Goal: Leave review/rating

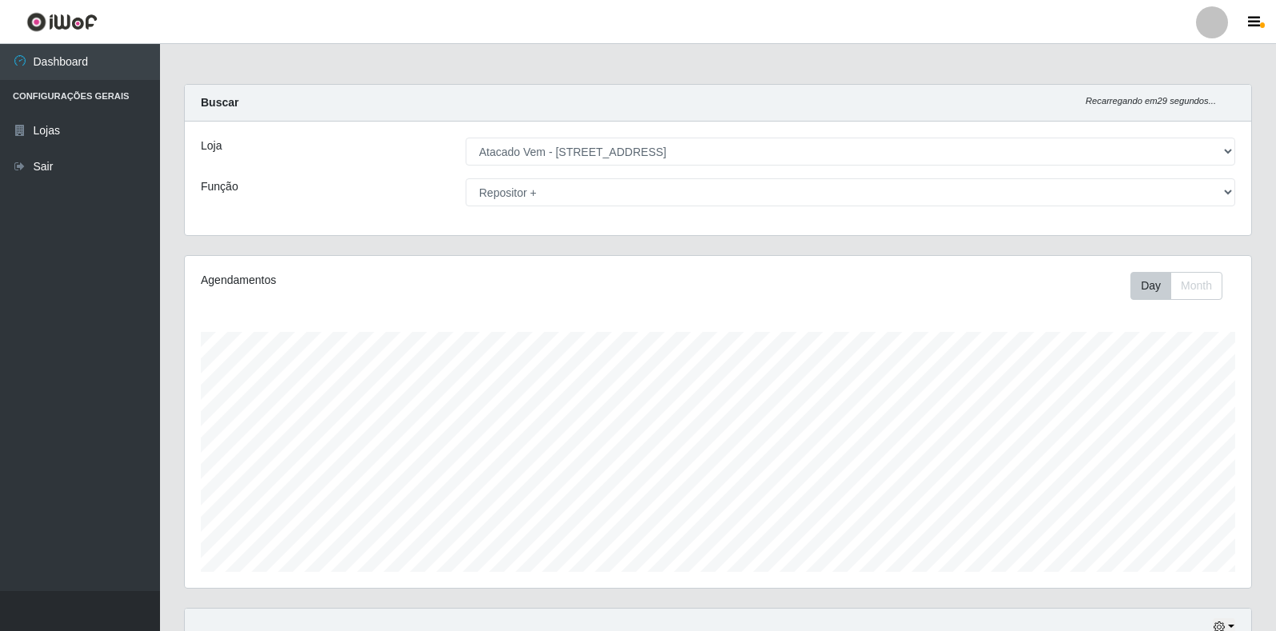
select select "455"
select select "82"
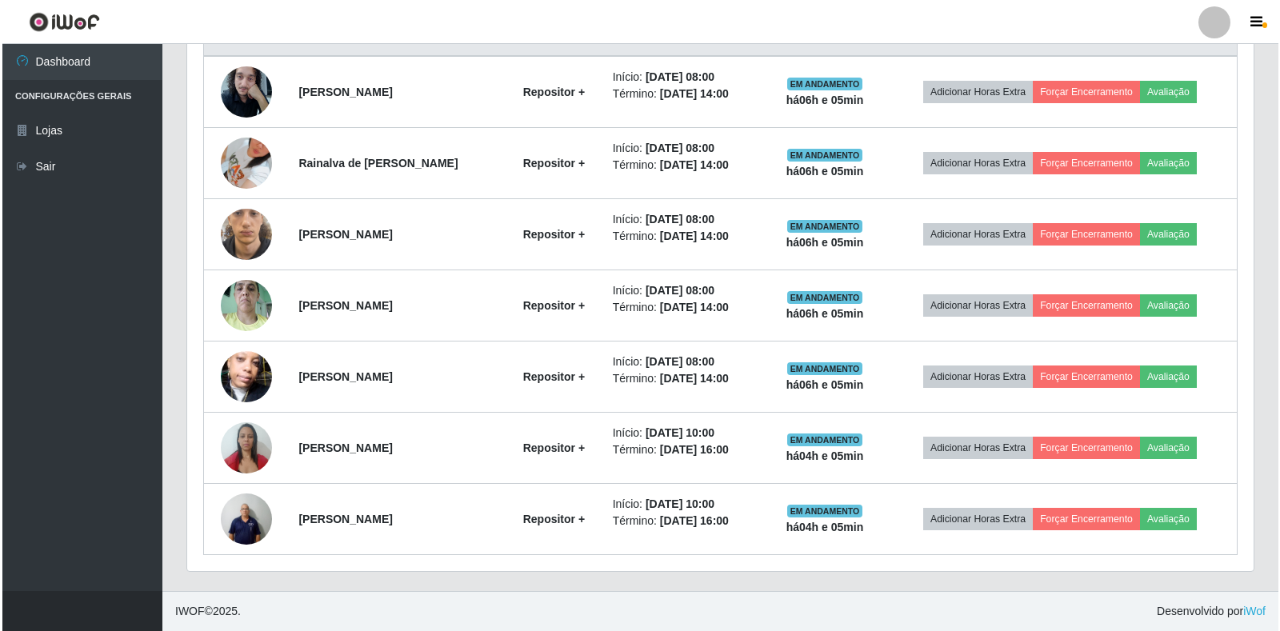
scroll to position [332, 1066]
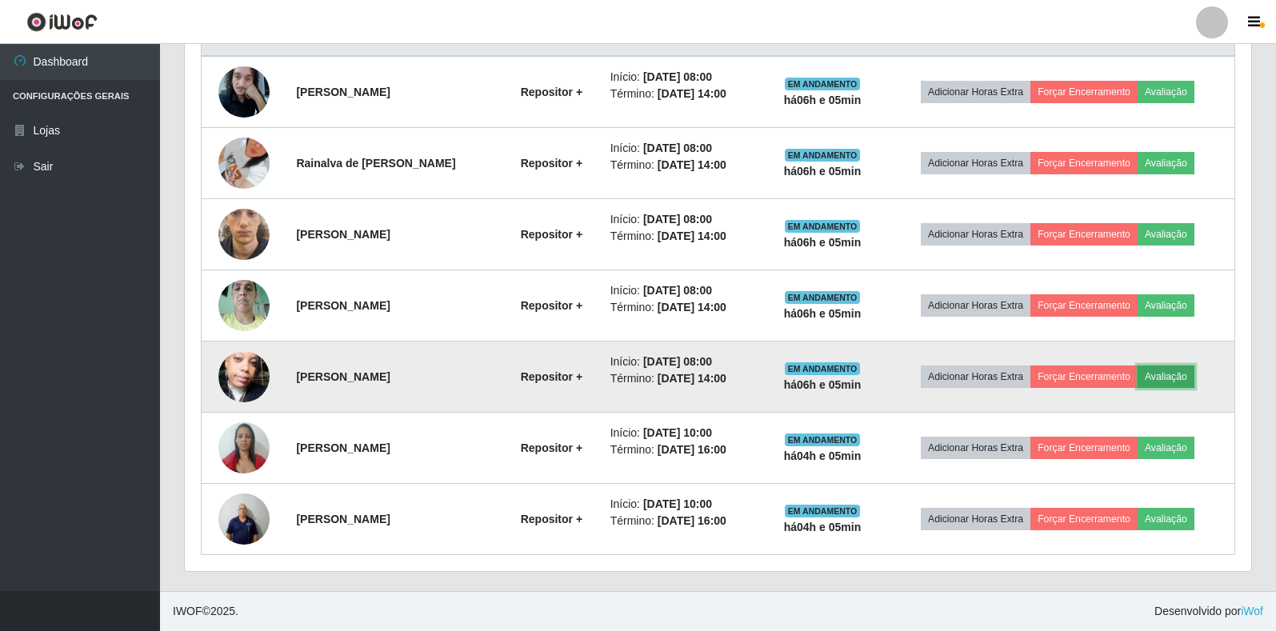
click at [1181, 377] on button "Avaliação" at bounding box center [1165, 377] width 57 height 22
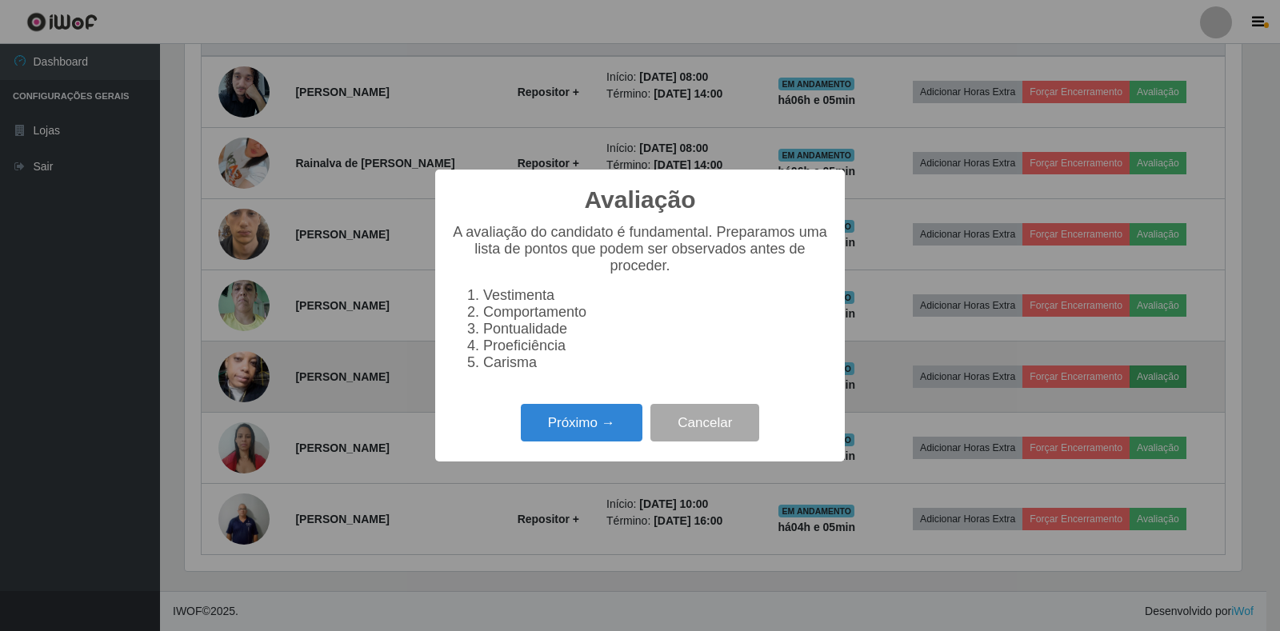
scroll to position [332, 1057]
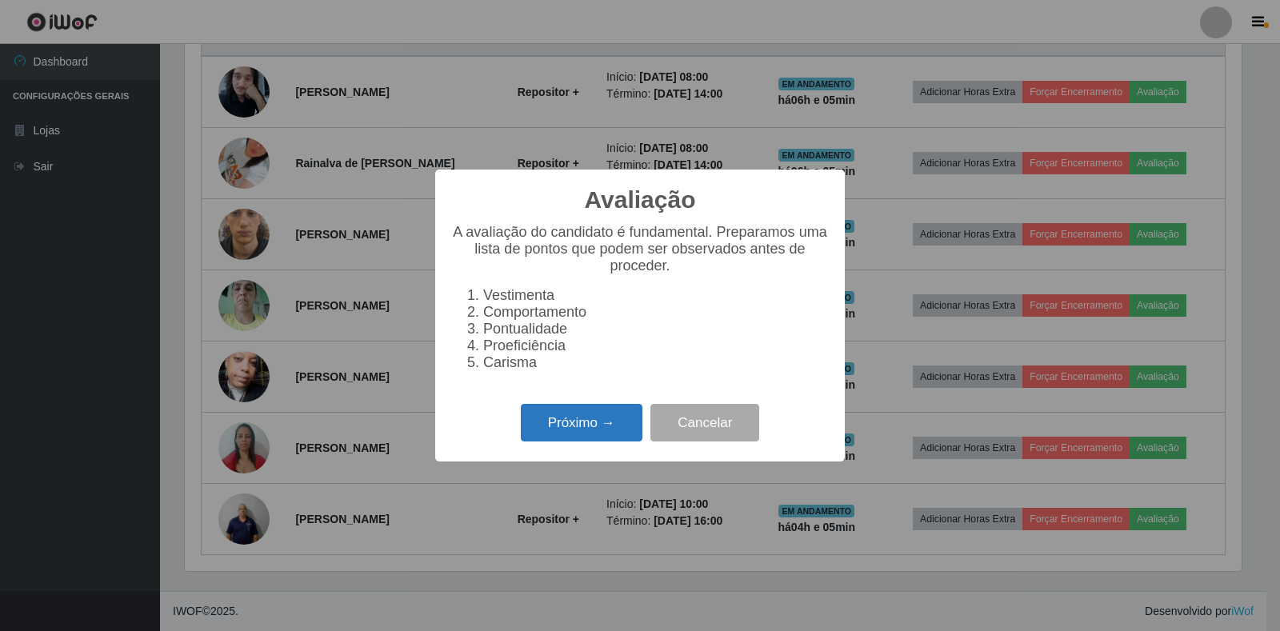
click at [554, 442] on button "Próximo →" at bounding box center [582, 423] width 122 height 38
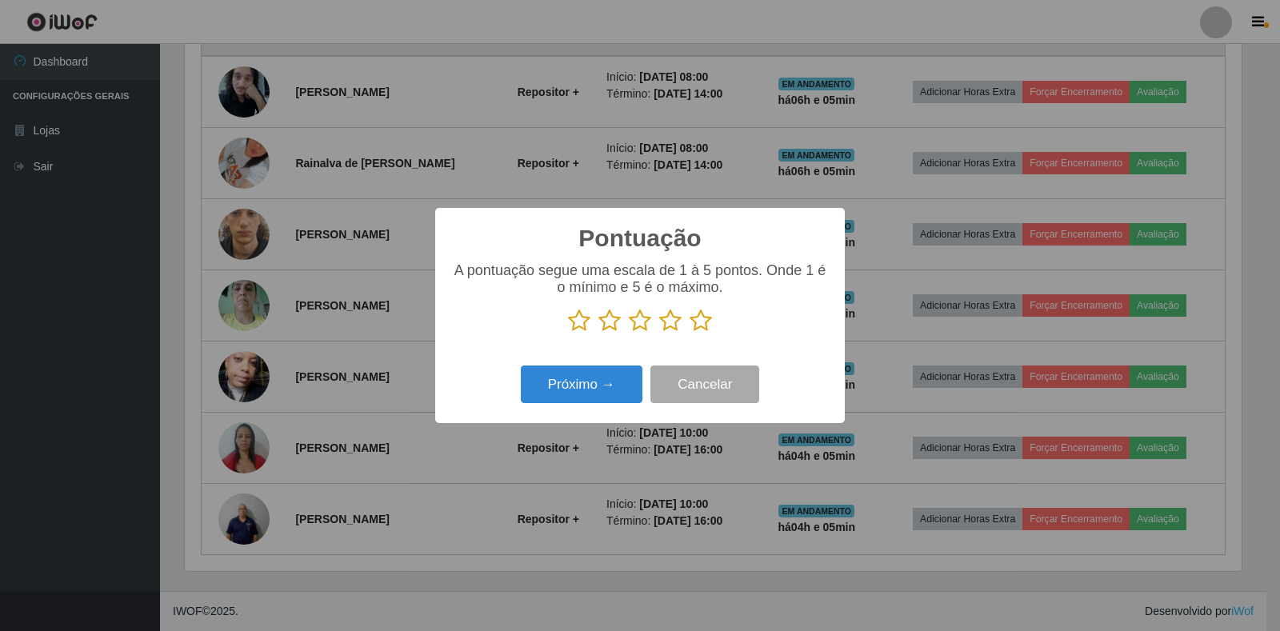
click at [713, 319] on p at bounding box center [640, 321] width 378 height 24
click at [710, 322] on icon at bounding box center [700, 321] width 22 height 24
click at [689, 333] on input "radio" at bounding box center [689, 333] width 0 height 0
click at [603, 384] on button "Próximo →" at bounding box center [582, 385] width 122 height 38
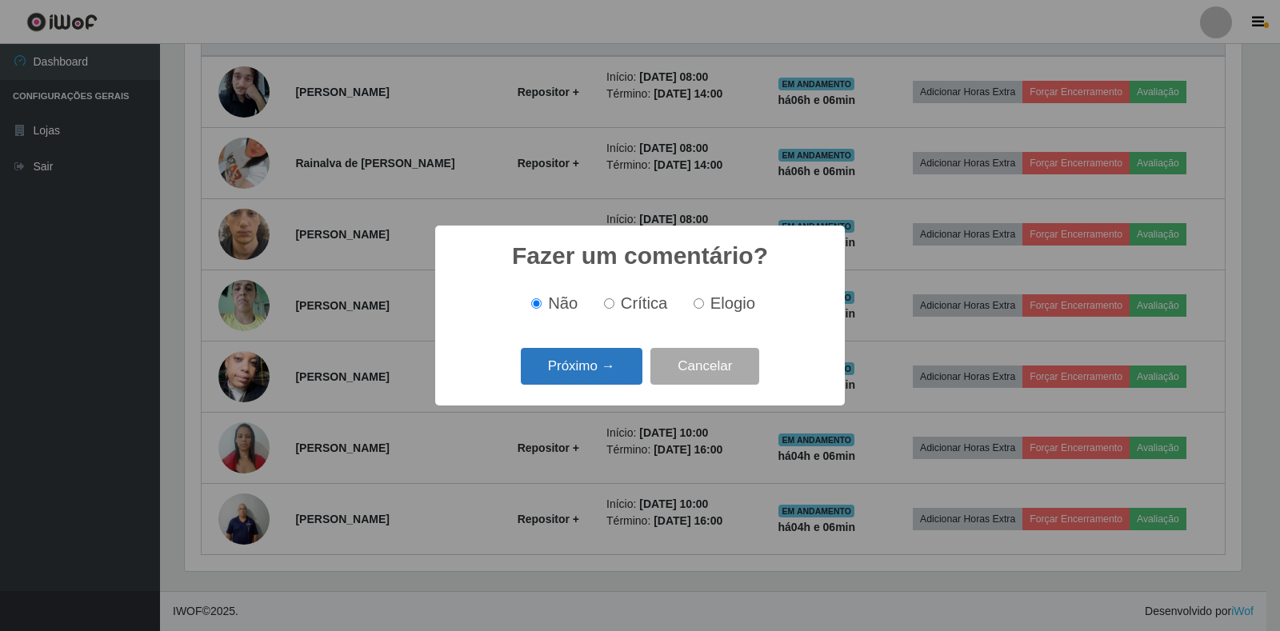
click at [600, 371] on button "Próximo →" at bounding box center [582, 367] width 122 height 38
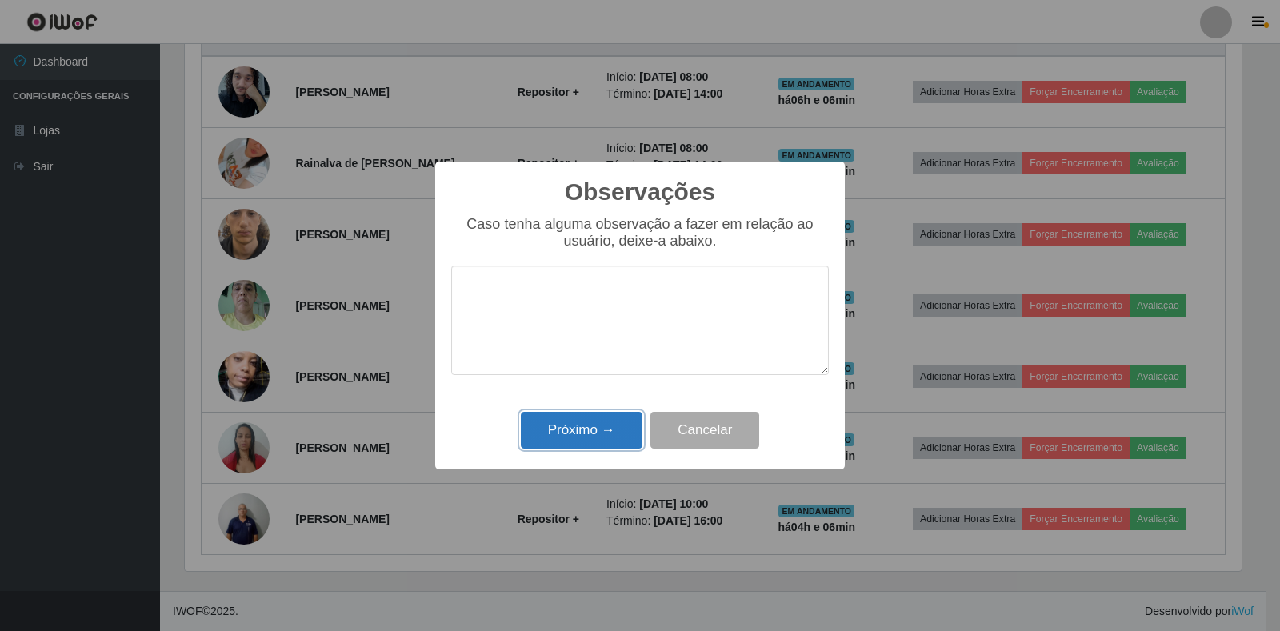
click at [598, 437] on button "Próximo →" at bounding box center [582, 431] width 122 height 38
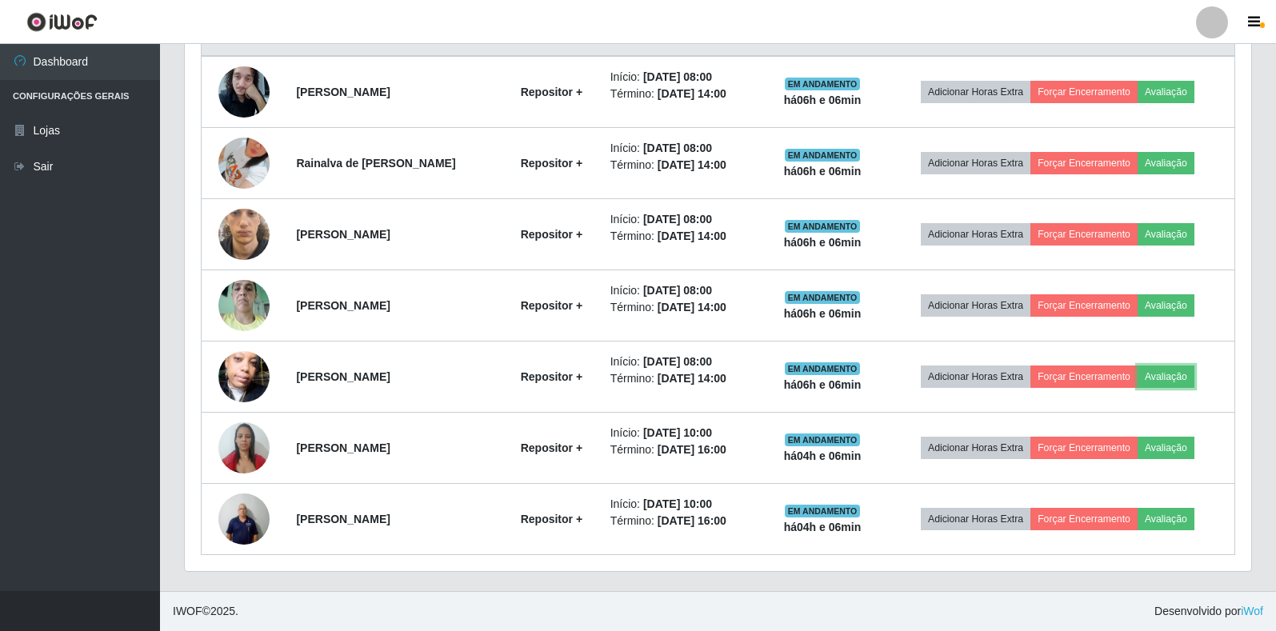
scroll to position [332, 1066]
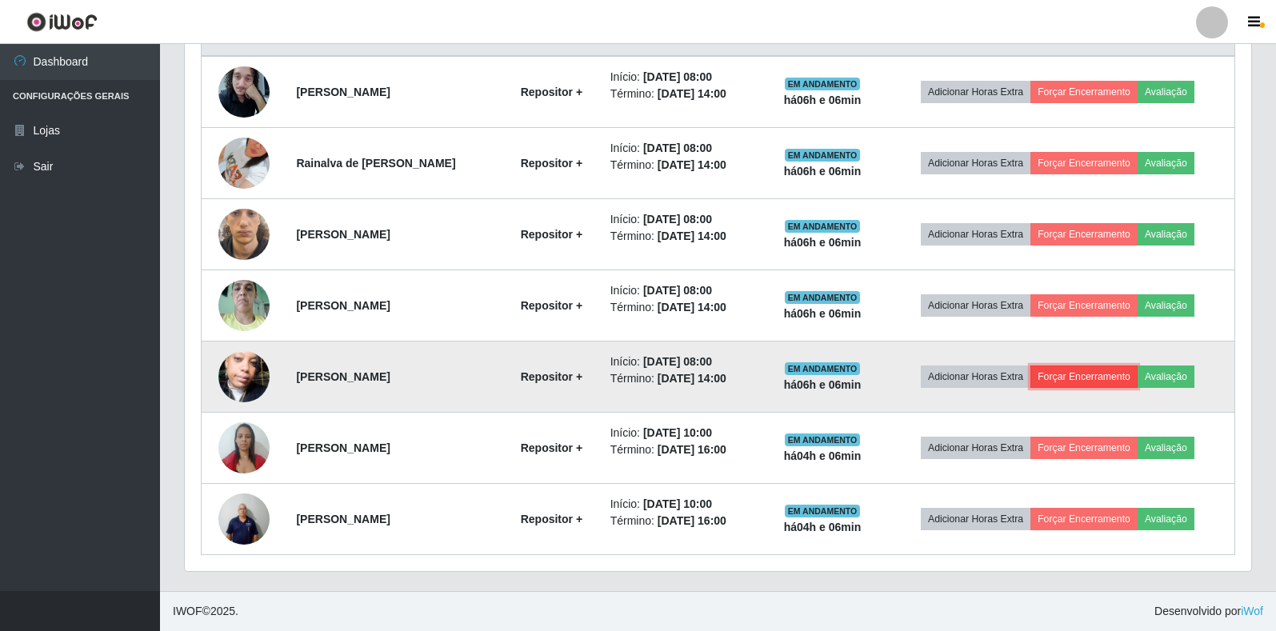
click at [1071, 372] on button "Forçar Encerramento" at bounding box center [1083, 377] width 107 height 22
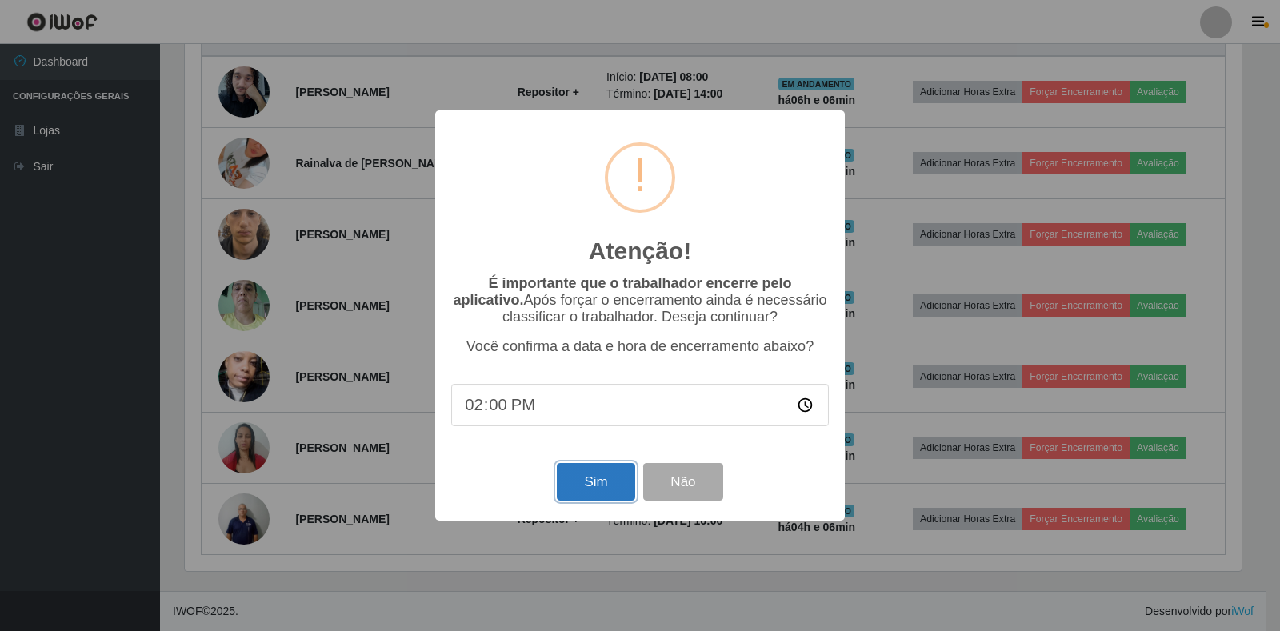
click at [583, 489] on button "Sim" at bounding box center [596, 482] width 78 height 38
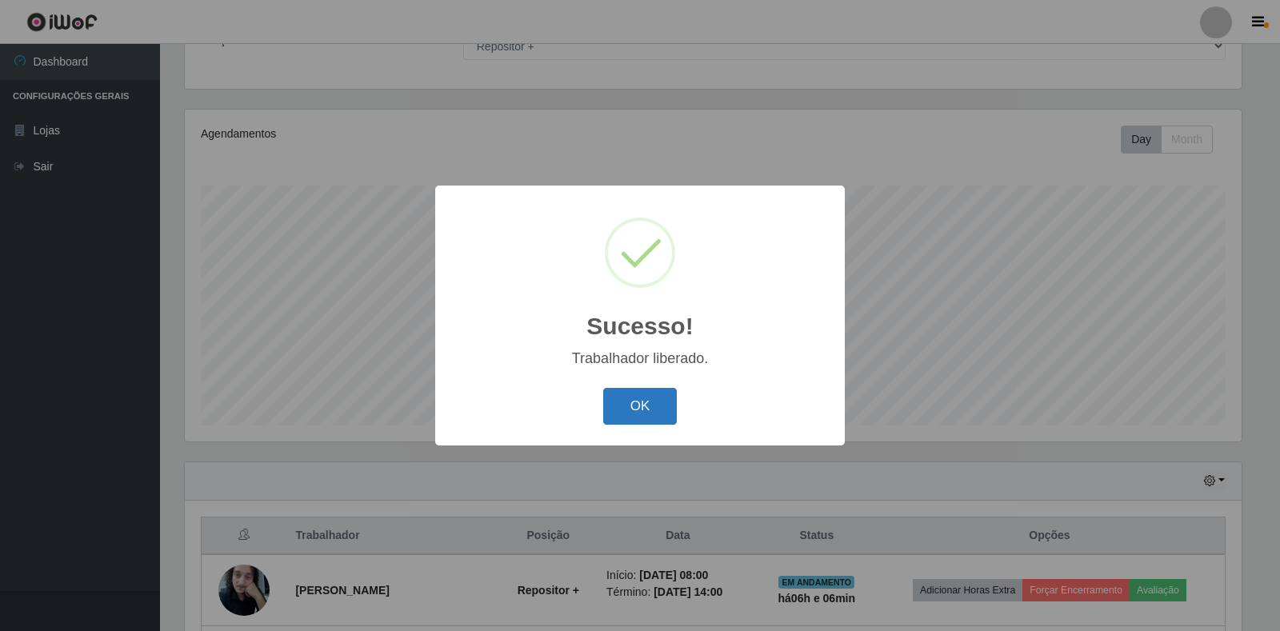
click at [607, 421] on button "OK" at bounding box center [640, 407] width 74 height 38
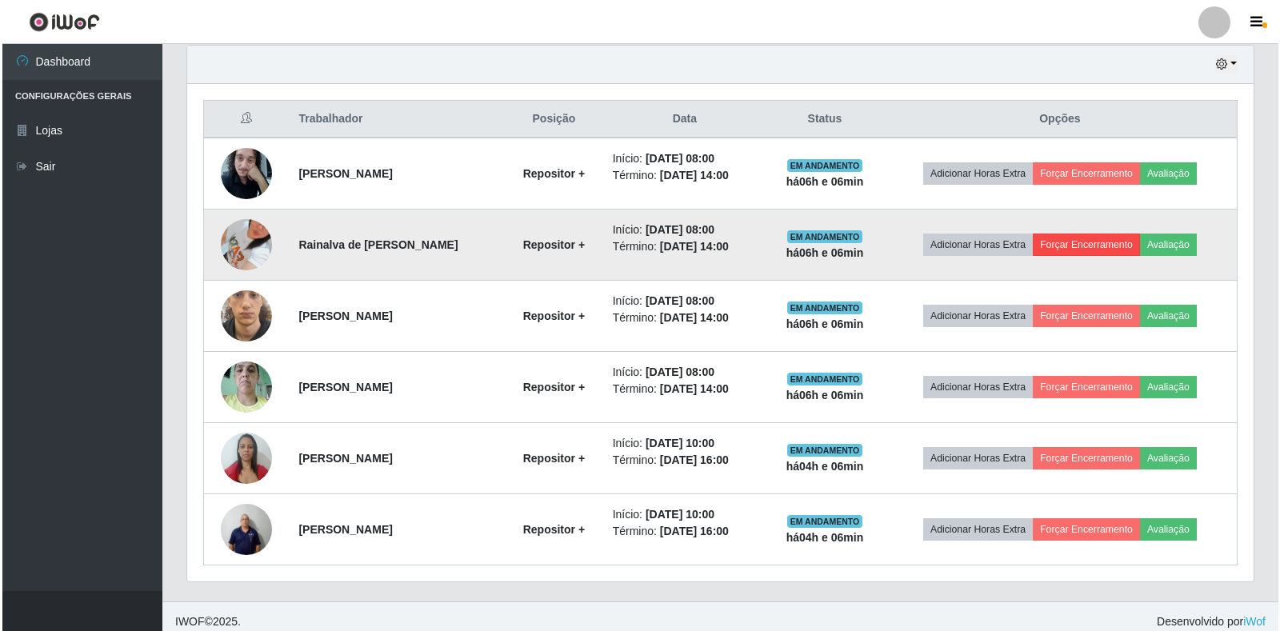
scroll to position [573, 0]
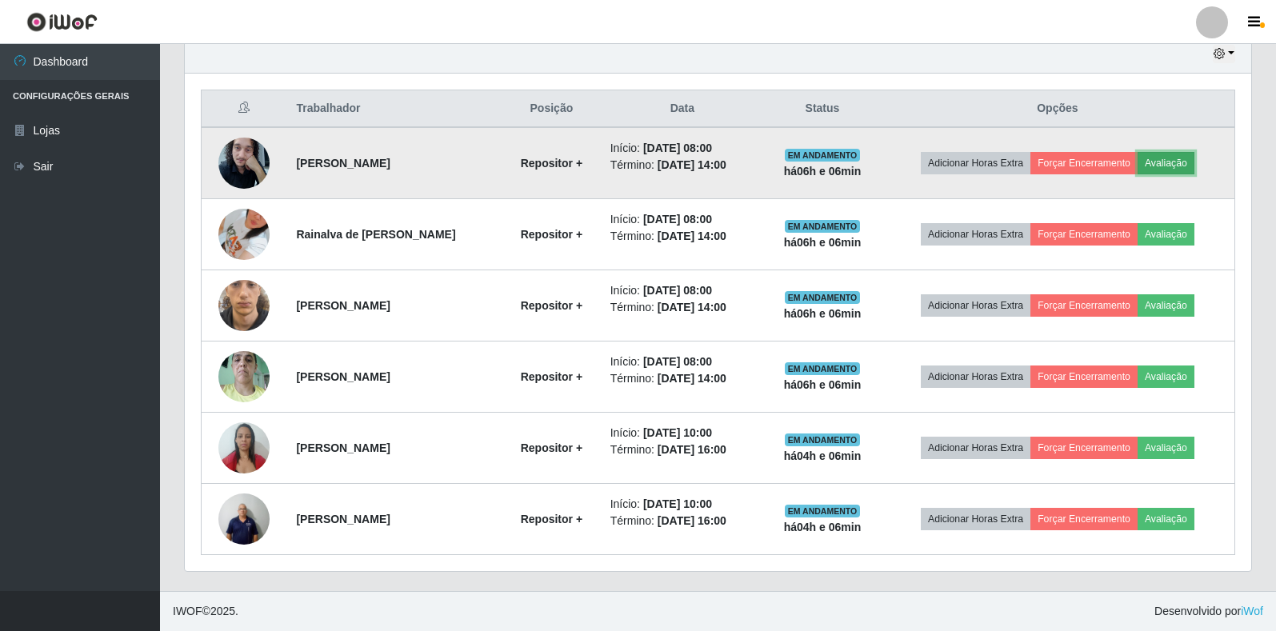
click at [1167, 162] on button "Avaliação" at bounding box center [1165, 163] width 57 height 22
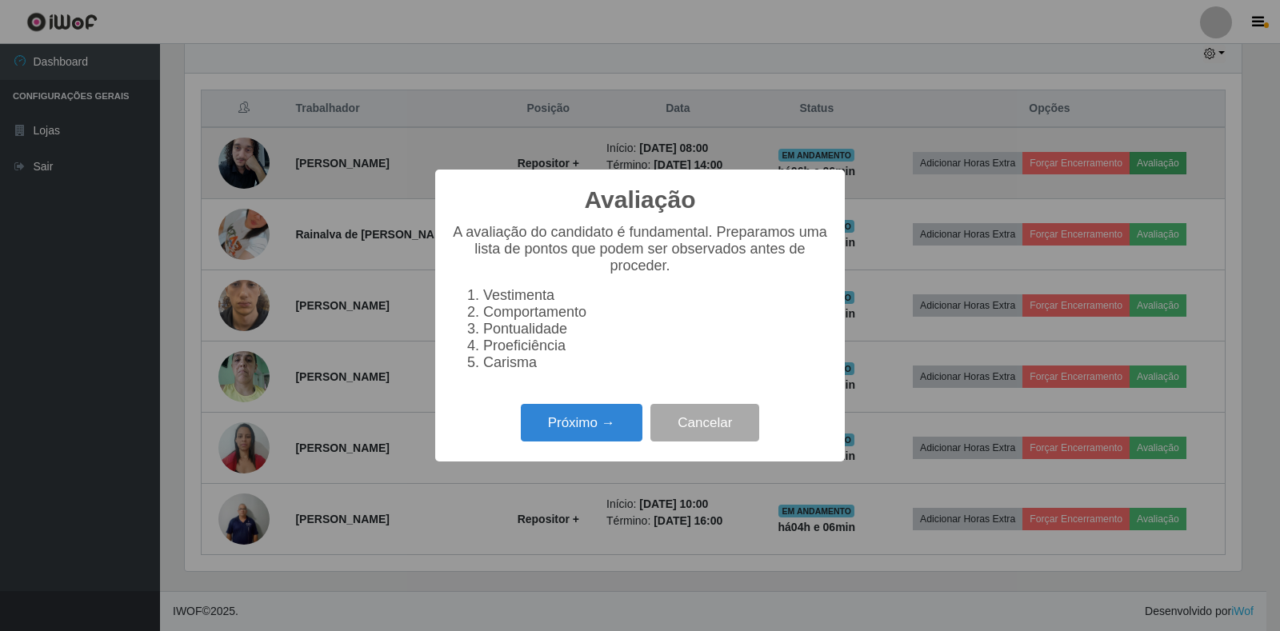
scroll to position [332, 1057]
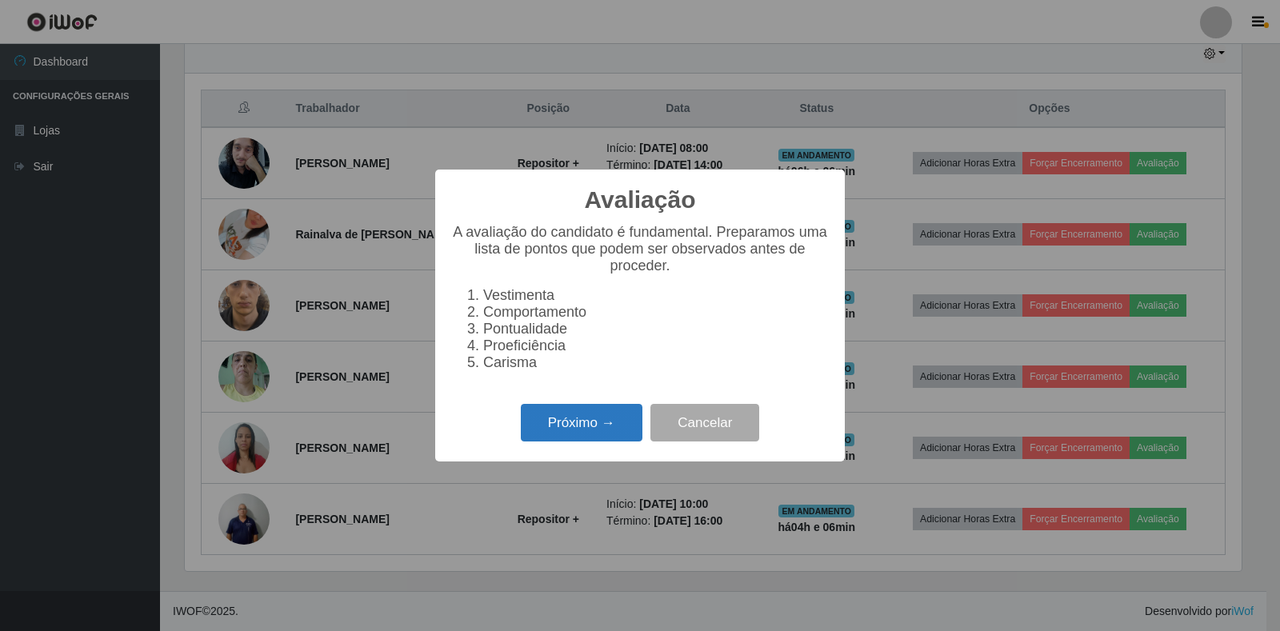
click at [604, 429] on button "Próximo →" at bounding box center [582, 423] width 122 height 38
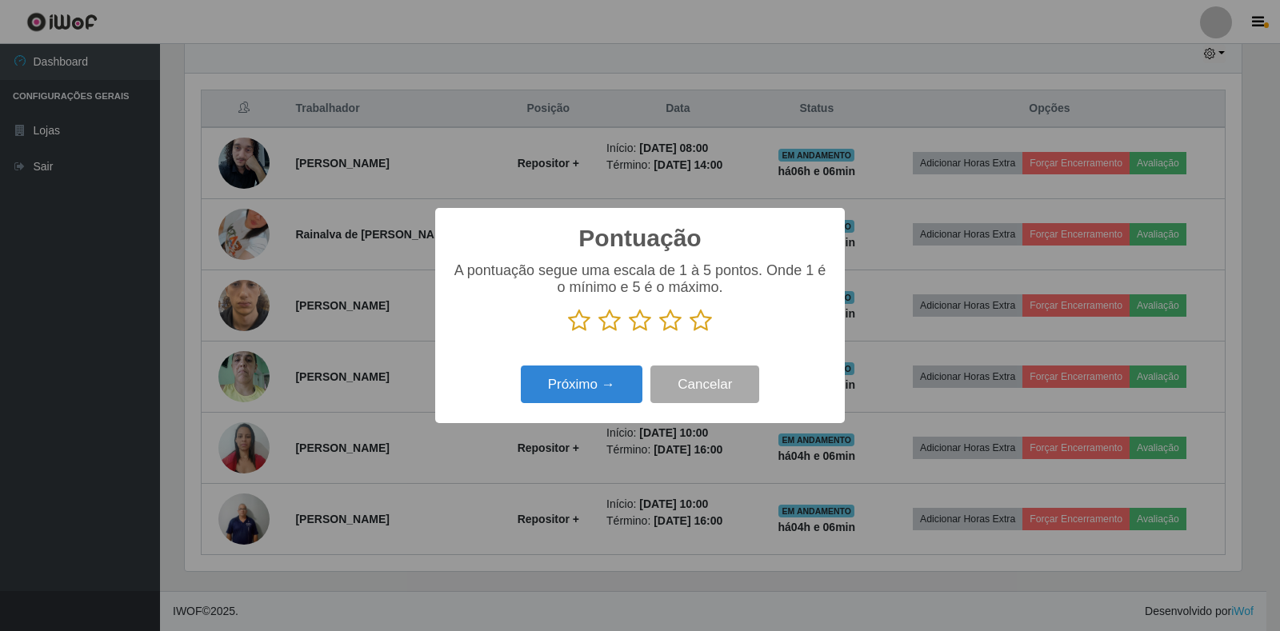
scroll to position [799506, 798781]
click at [697, 321] on icon at bounding box center [700, 321] width 22 height 24
click at [689, 333] on input "radio" at bounding box center [689, 333] width 0 height 0
click at [596, 383] on button "Próximo →" at bounding box center [582, 385] width 122 height 38
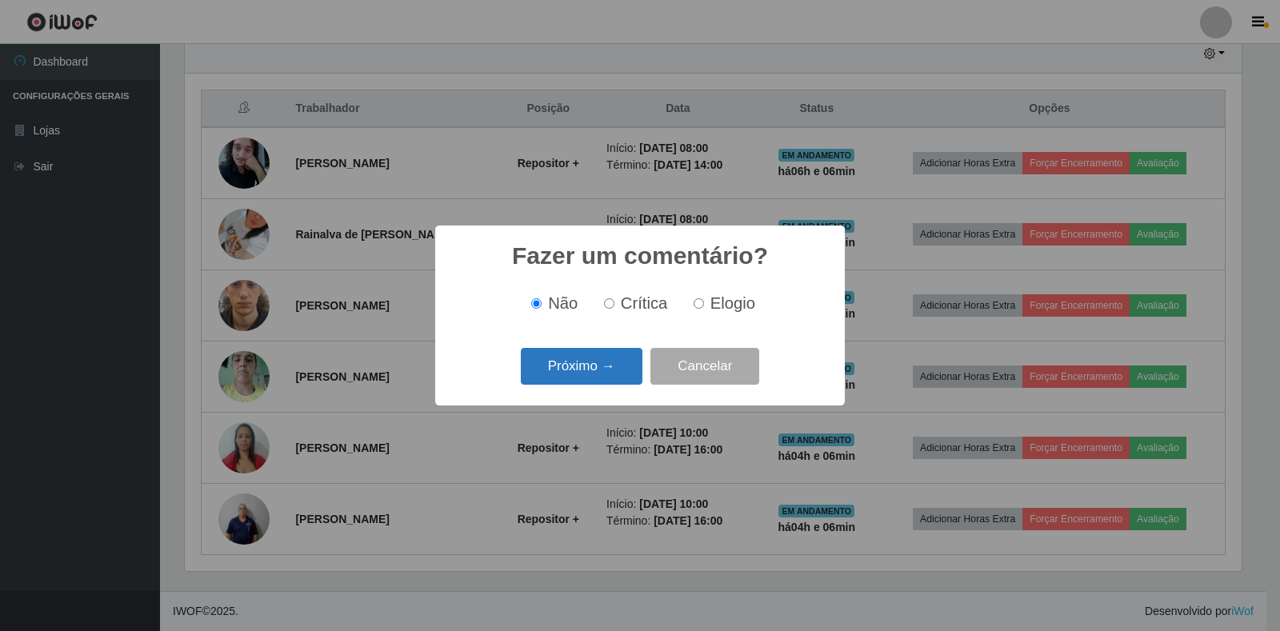
click at [608, 368] on button "Próximo →" at bounding box center [582, 367] width 122 height 38
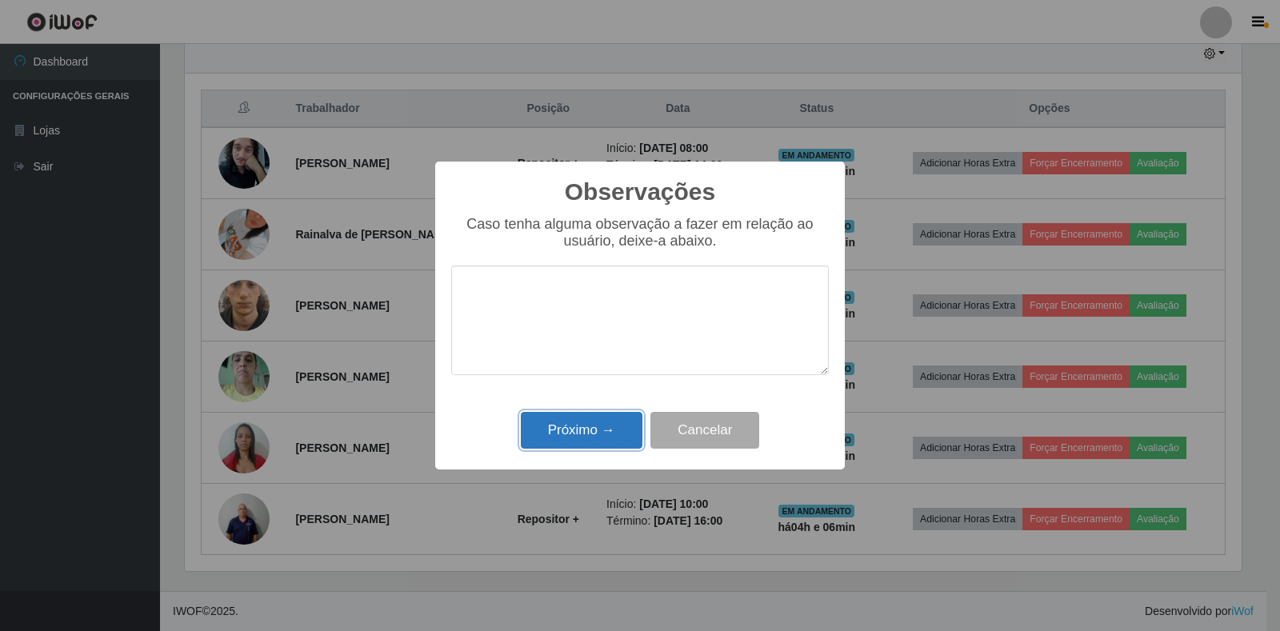
click at [595, 422] on button "Próximo →" at bounding box center [582, 431] width 122 height 38
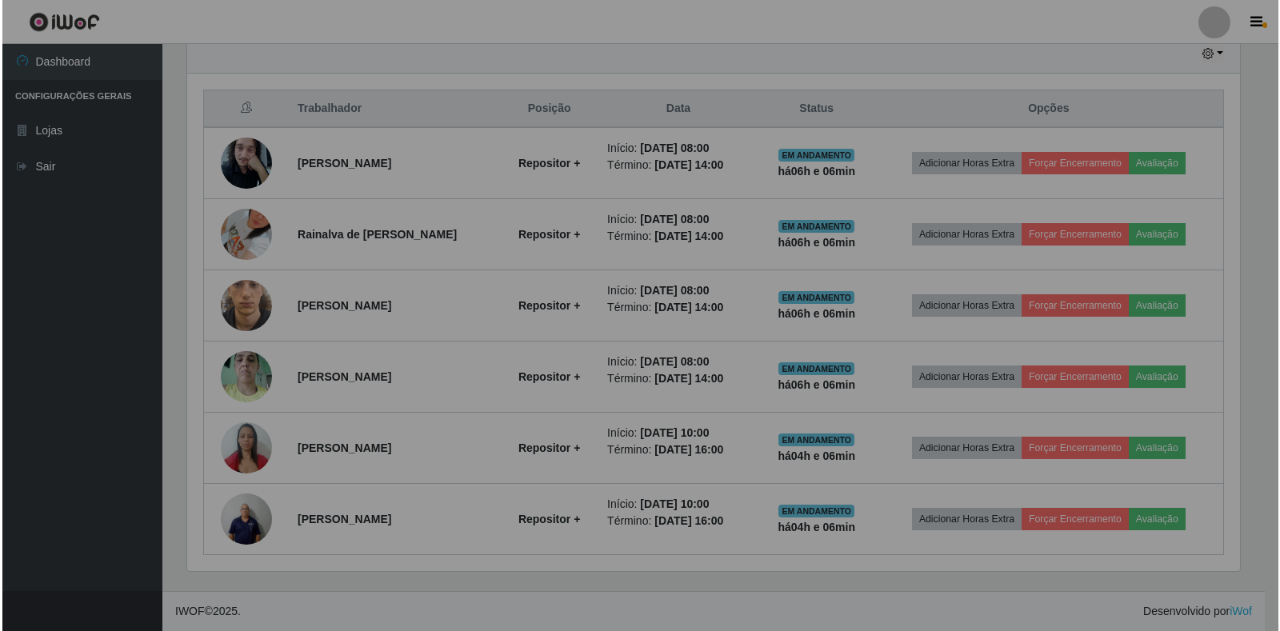
scroll to position [332, 1066]
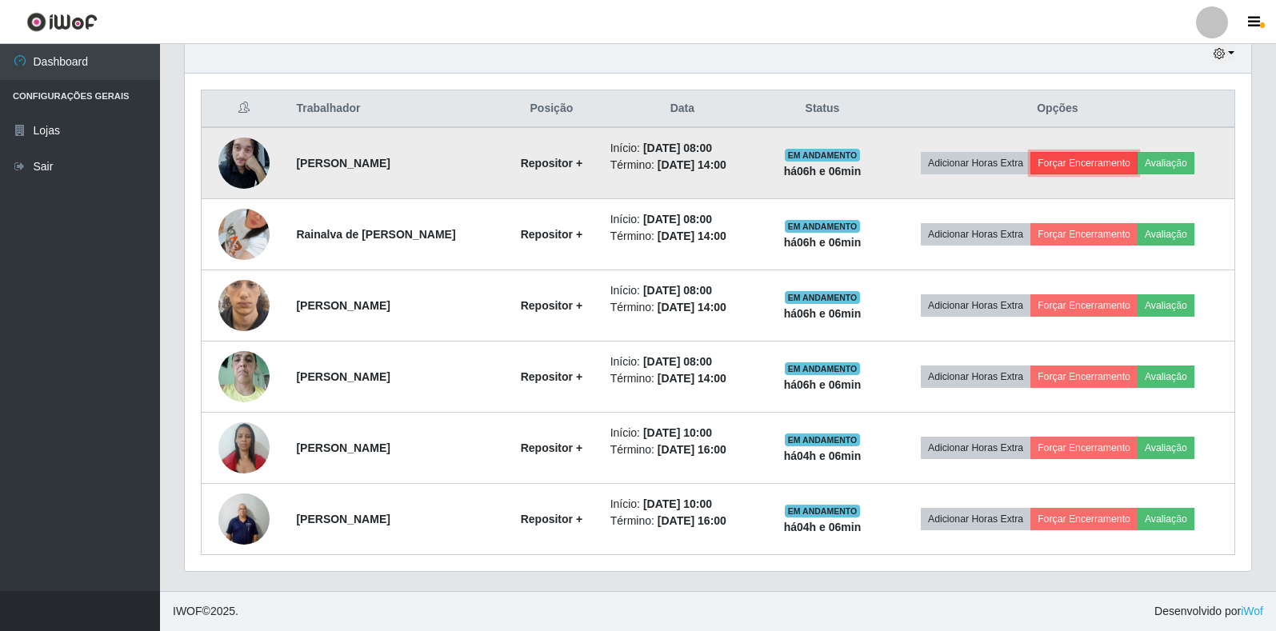
click at [1096, 170] on button "Forçar Encerramento" at bounding box center [1083, 163] width 107 height 22
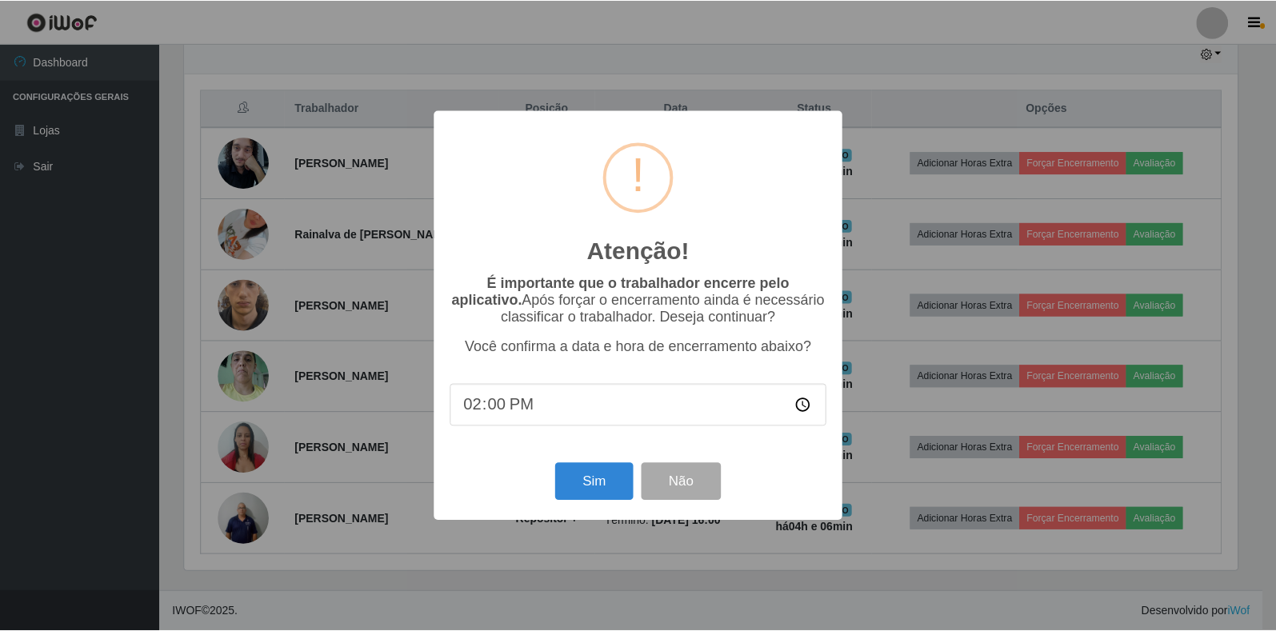
scroll to position [332, 1057]
click at [566, 475] on button "Sim" at bounding box center [596, 482] width 78 height 38
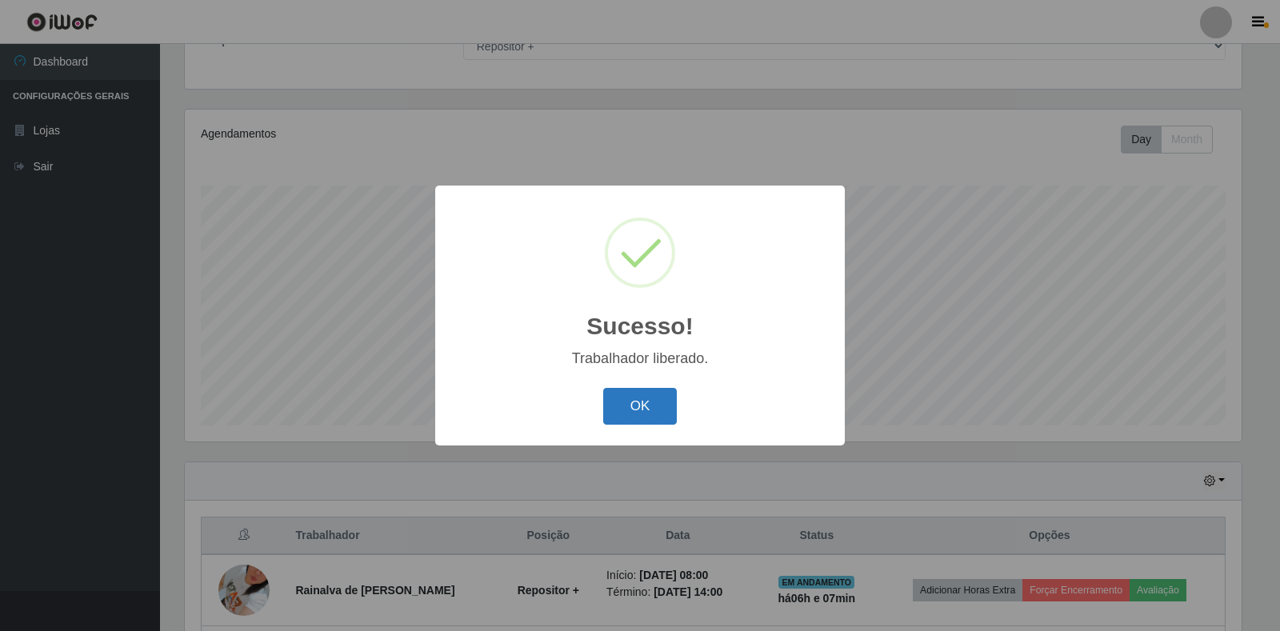
click at [632, 415] on button "OK" at bounding box center [640, 407] width 74 height 38
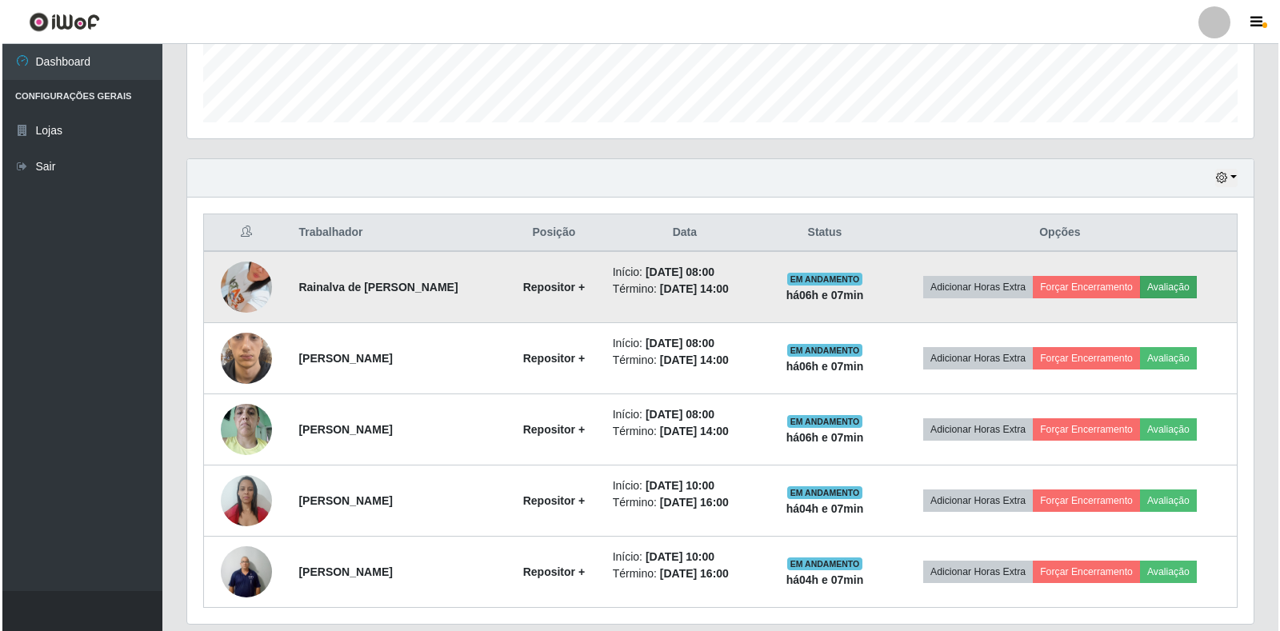
scroll to position [466, 0]
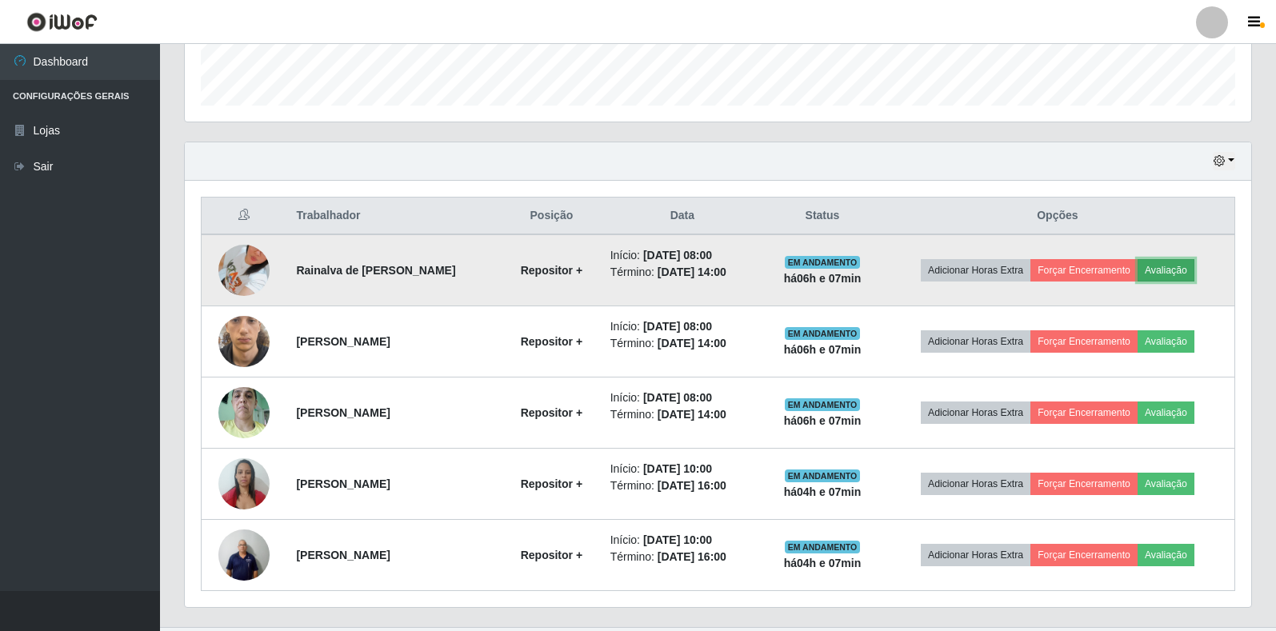
click at [1172, 274] on button "Avaliação" at bounding box center [1165, 270] width 57 height 22
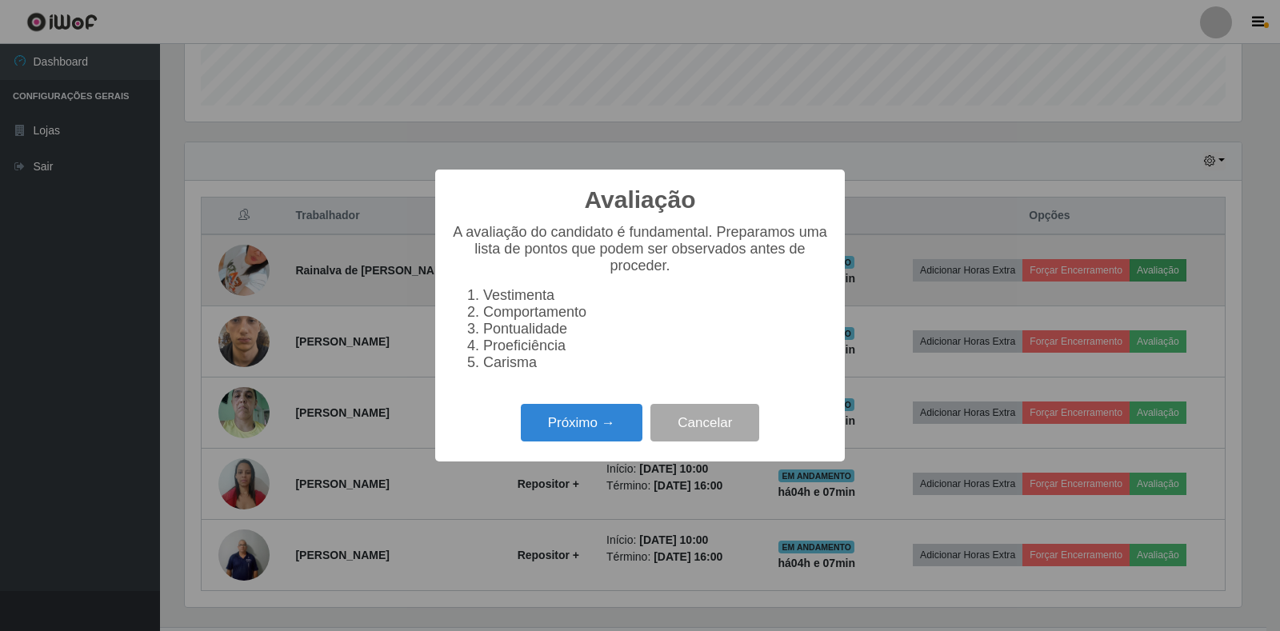
scroll to position [332, 1057]
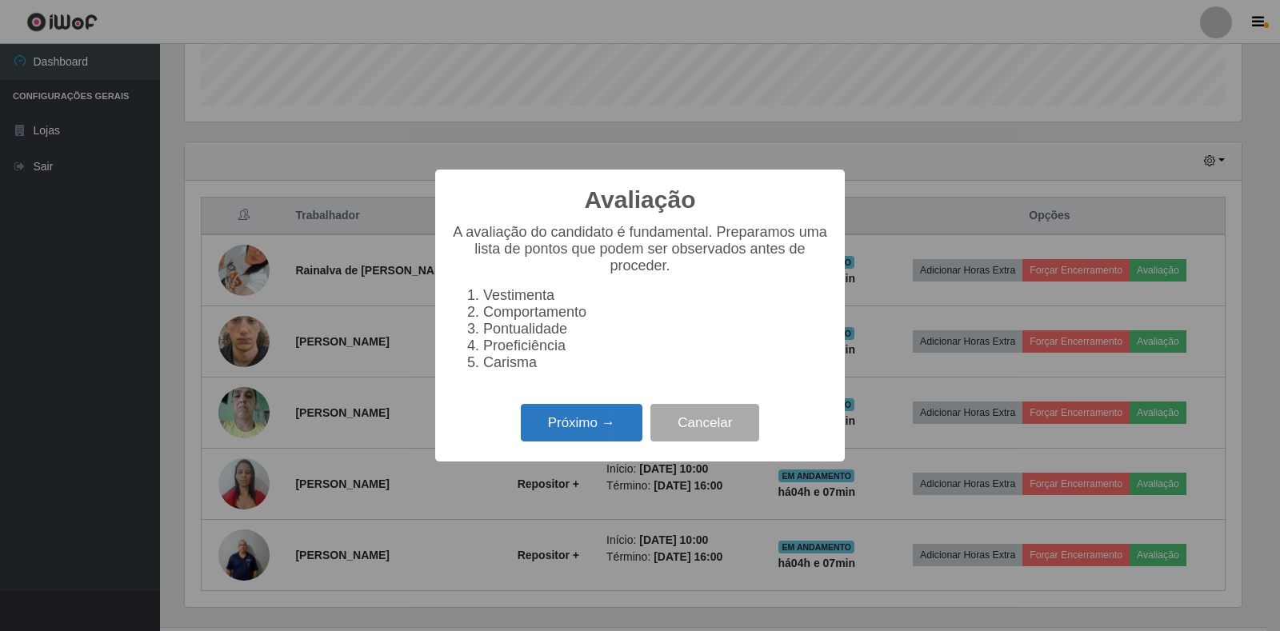
click at [610, 435] on button "Próximo →" at bounding box center [582, 423] width 122 height 38
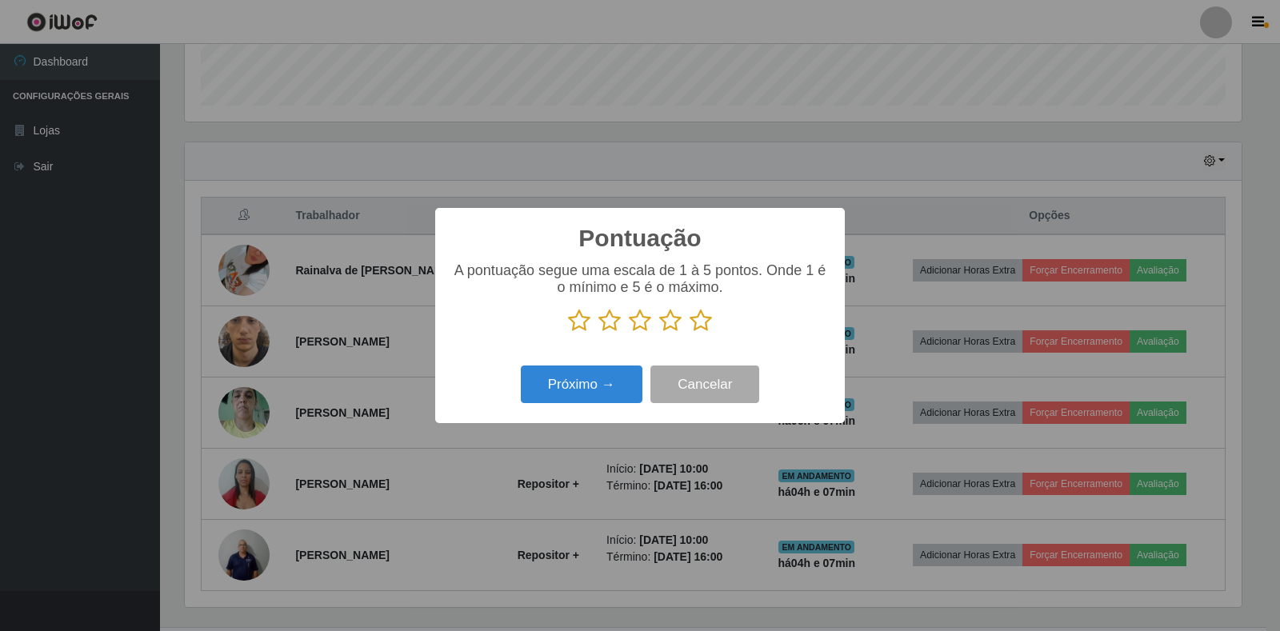
click at [709, 322] on icon at bounding box center [700, 321] width 22 height 24
click at [689, 333] on input "radio" at bounding box center [689, 333] width 0 height 0
click at [597, 394] on button "Próximo →" at bounding box center [582, 385] width 122 height 38
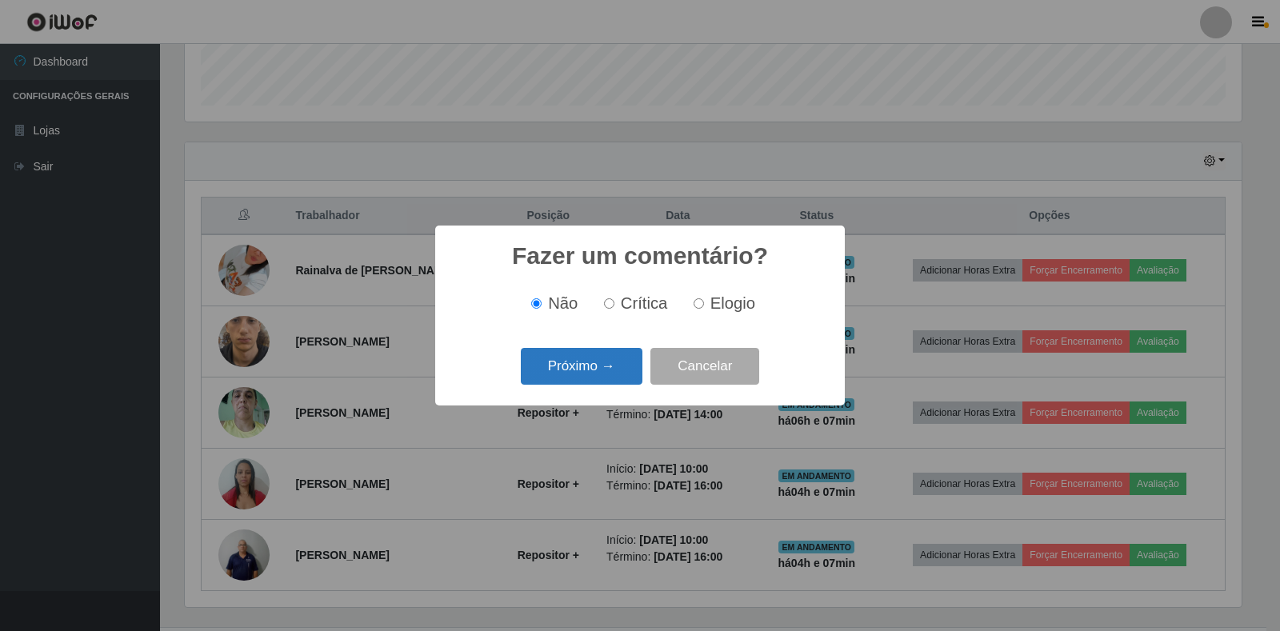
click at [597, 378] on button "Próximo →" at bounding box center [582, 367] width 122 height 38
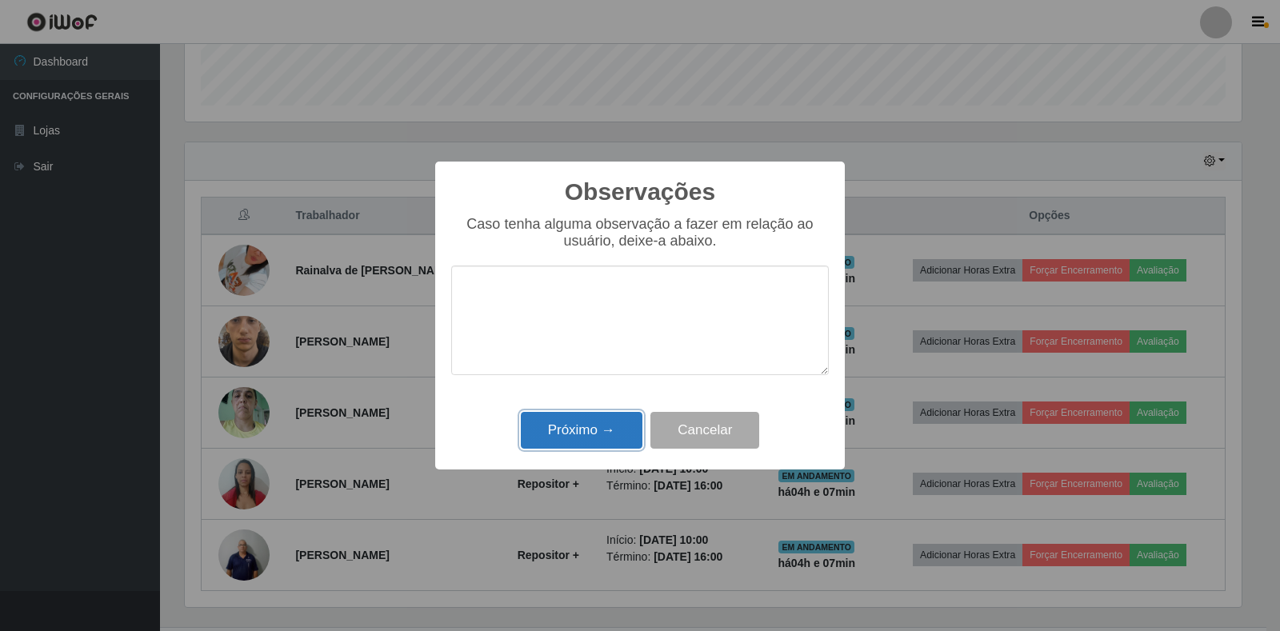
click at [609, 439] on button "Próximo →" at bounding box center [582, 431] width 122 height 38
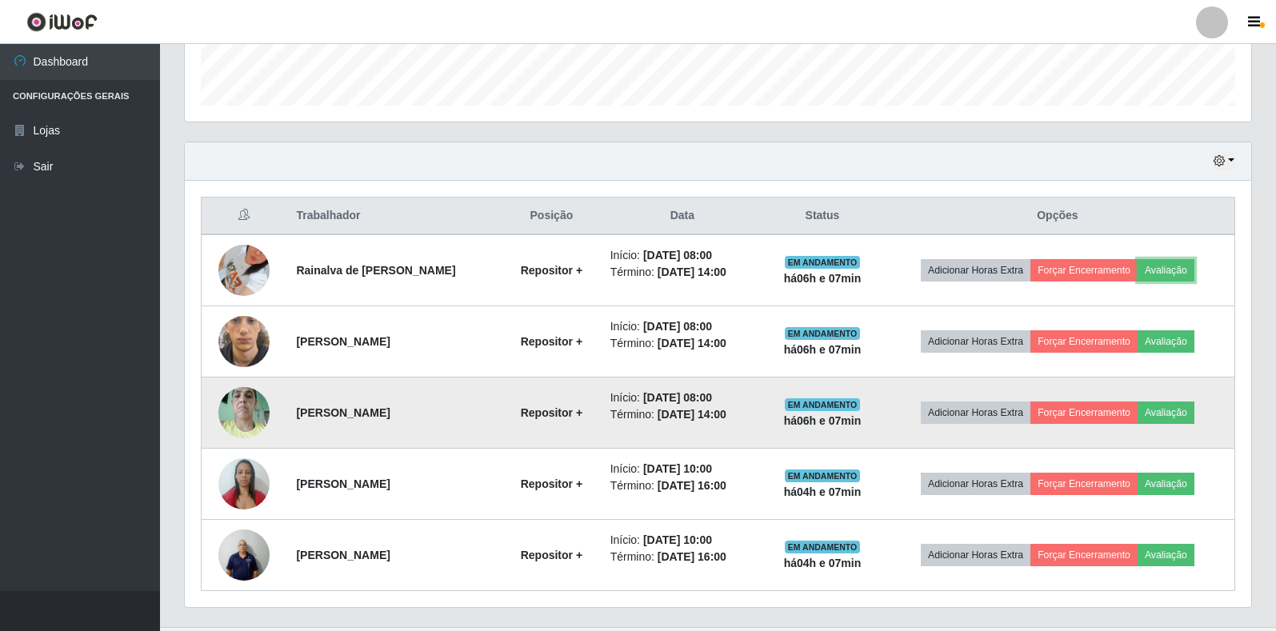
scroll to position [332, 1066]
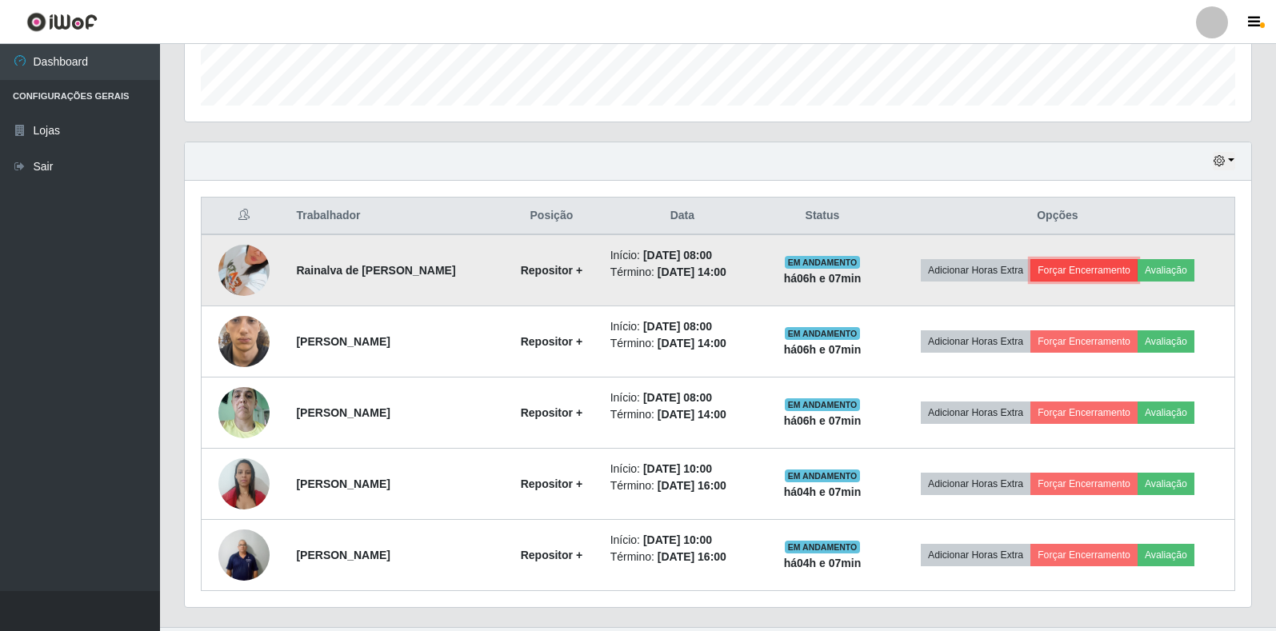
click at [1137, 274] on button "Forçar Encerramento" at bounding box center [1083, 270] width 107 height 22
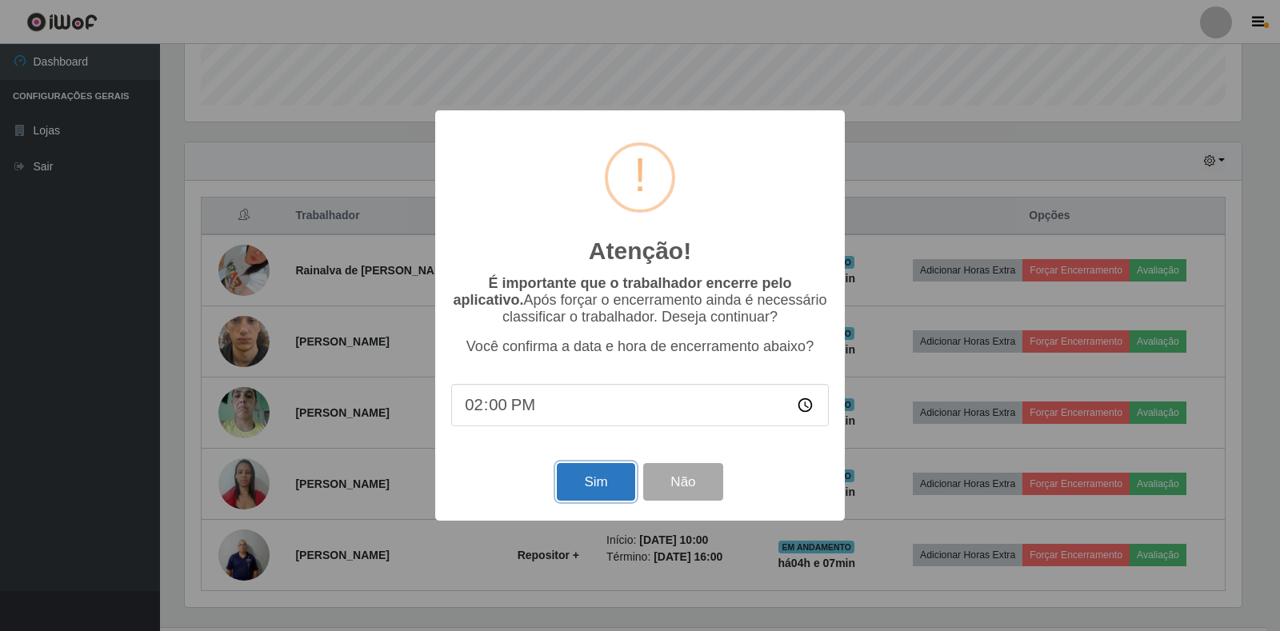
click at [597, 482] on button "Sim" at bounding box center [596, 482] width 78 height 38
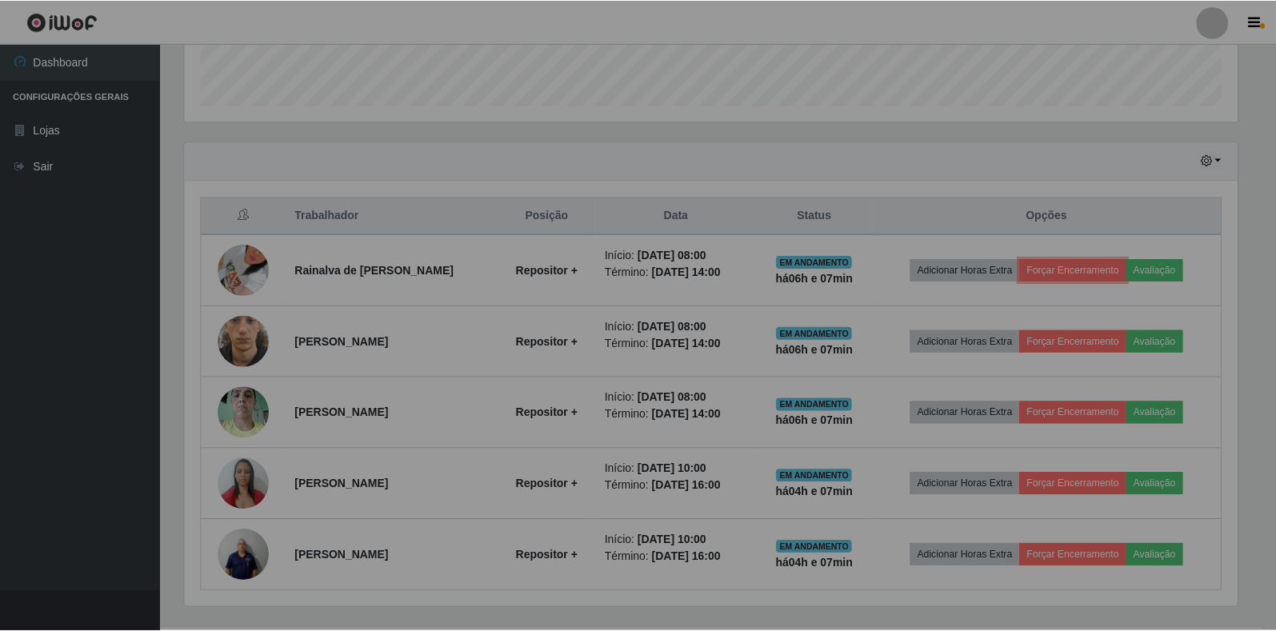
scroll to position [0, 0]
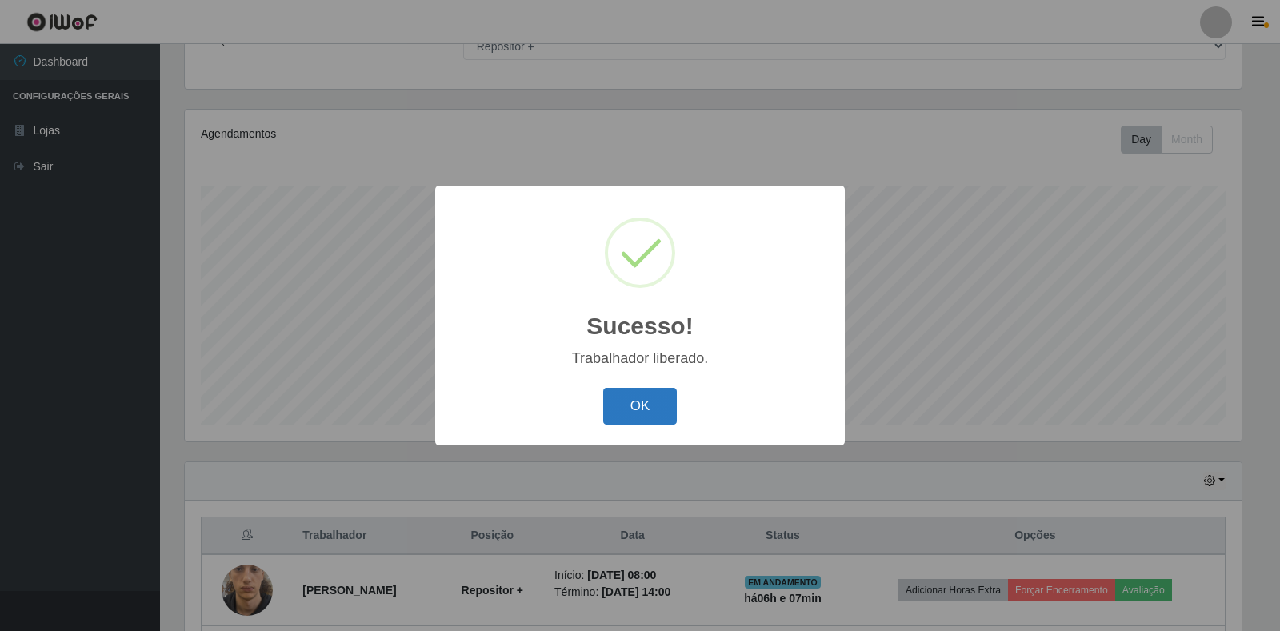
click at [654, 395] on button "OK" at bounding box center [640, 407] width 74 height 38
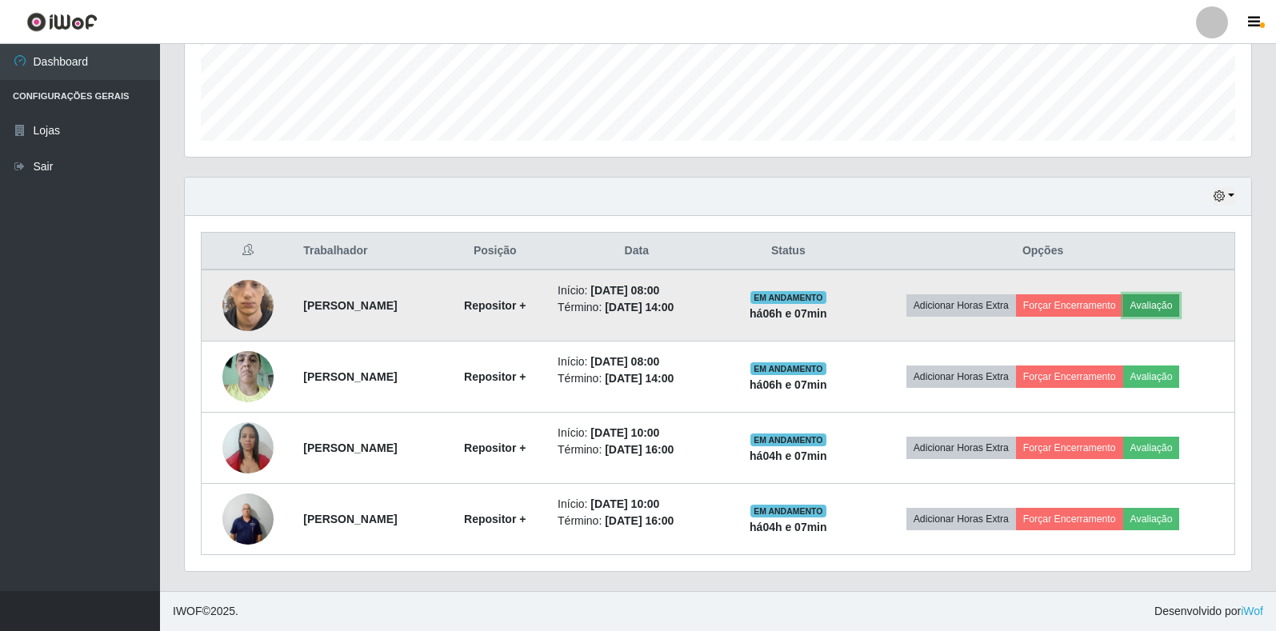
click at [1161, 306] on button "Avaliação" at bounding box center [1151, 305] width 57 height 22
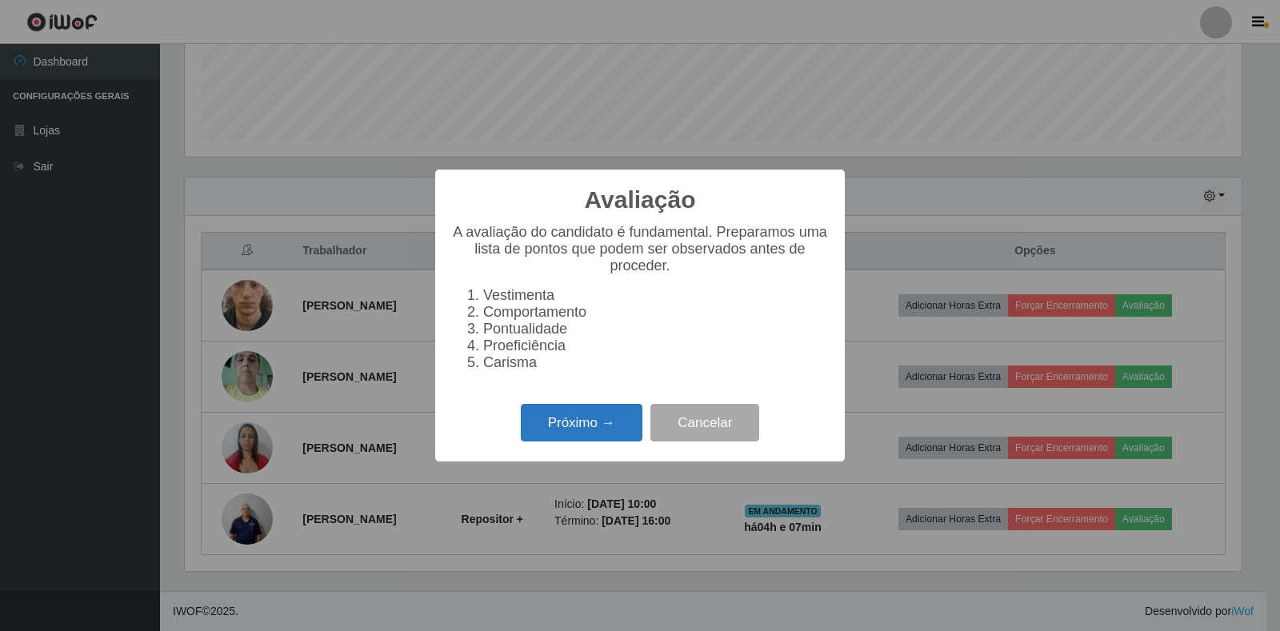
click at [576, 430] on button "Próximo →" at bounding box center [582, 423] width 122 height 38
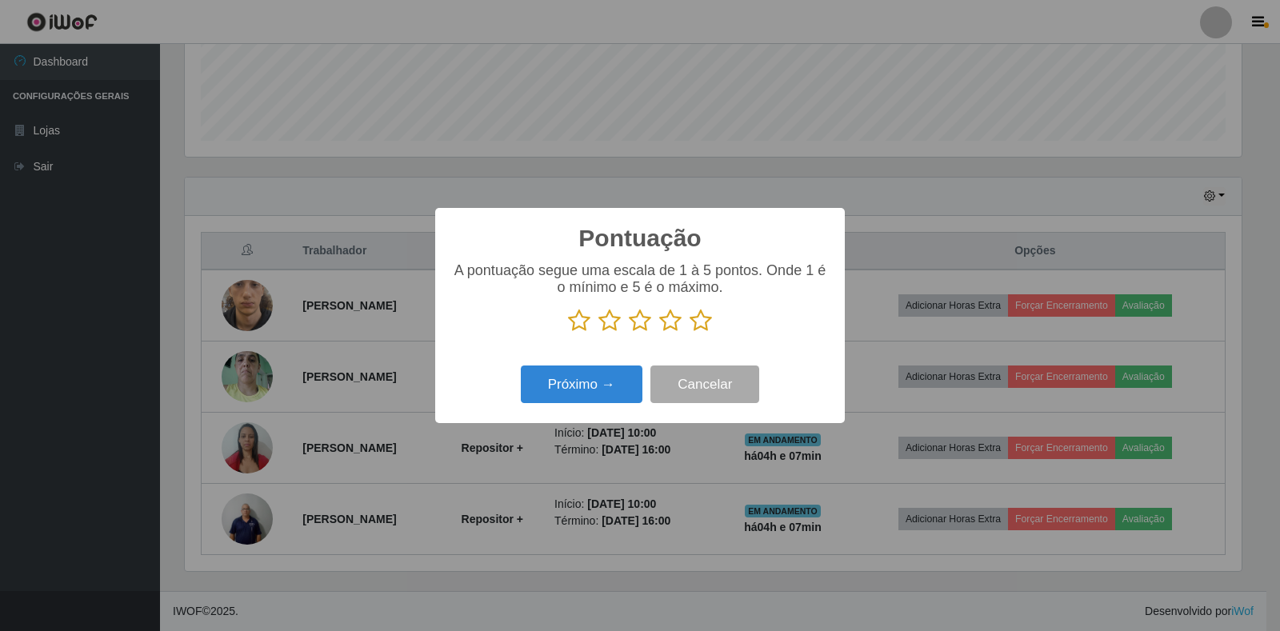
click at [708, 324] on icon at bounding box center [700, 321] width 22 height 24
click at [689, 333] on input "radio" at bounding box center [689, 333] width 0 height 0
click at [601, 385] on button "Próximo →" at bounding box center [582, 385] width 122 height 38
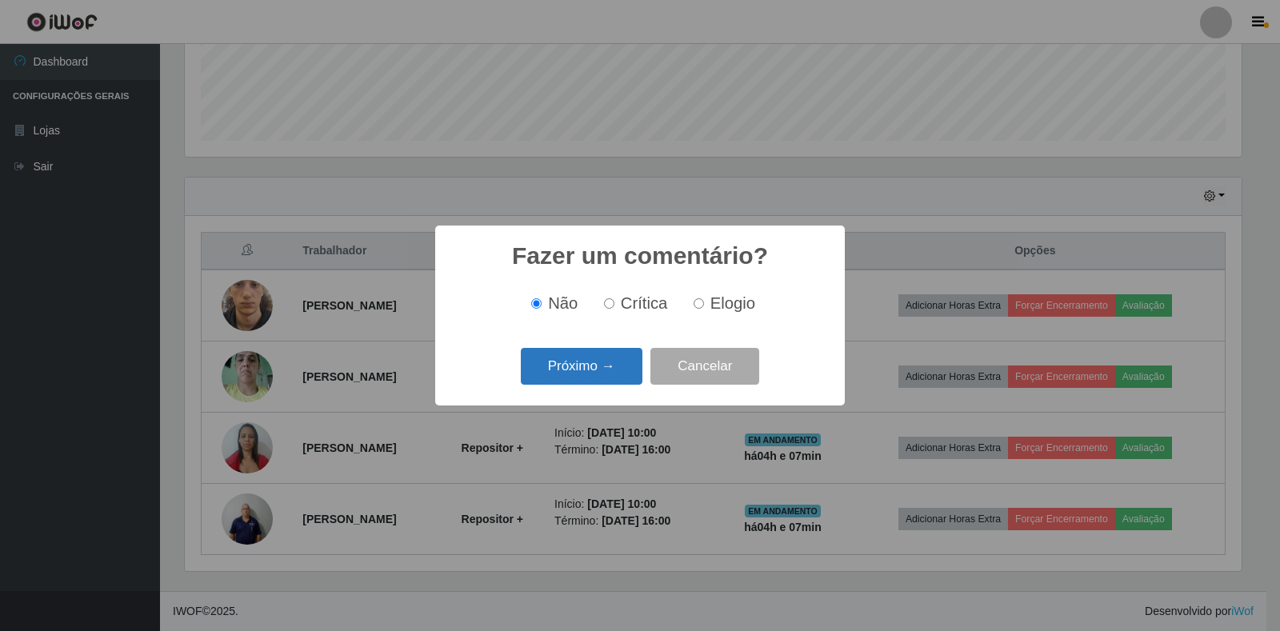
click at [612, 359] on button "Próximo →" at bounding box center [582, 367] width 122 height 38
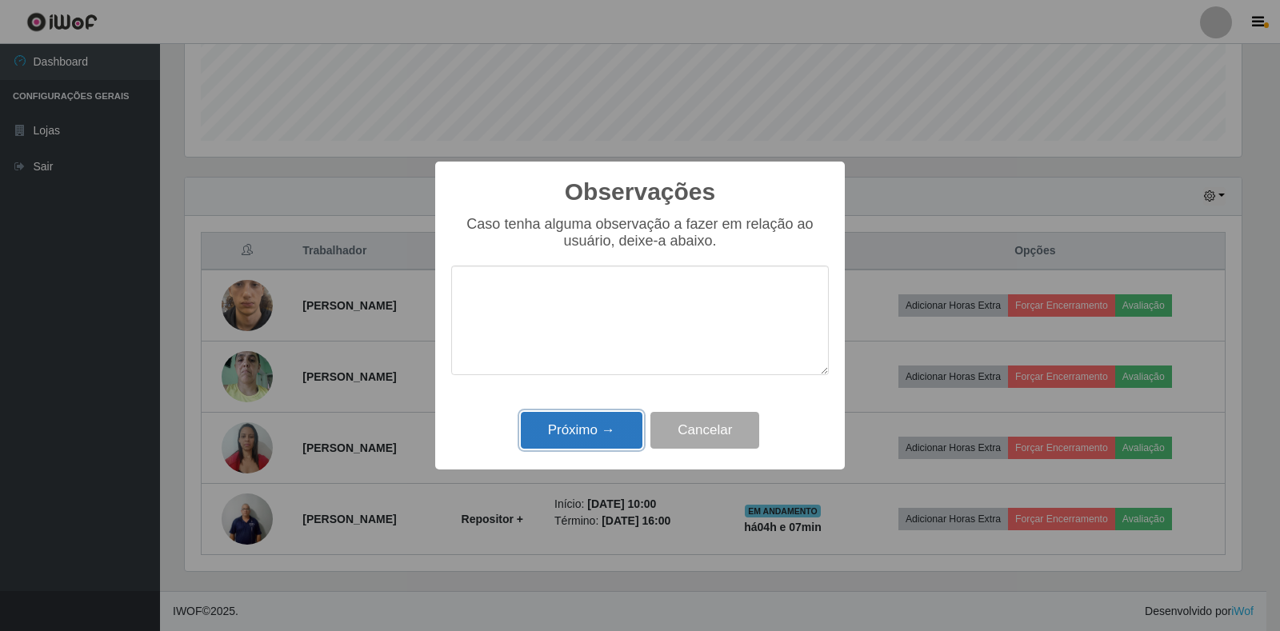
click at [616, 436] on button "Próximo →" at bounding box center [582, 431] width 122 height 38
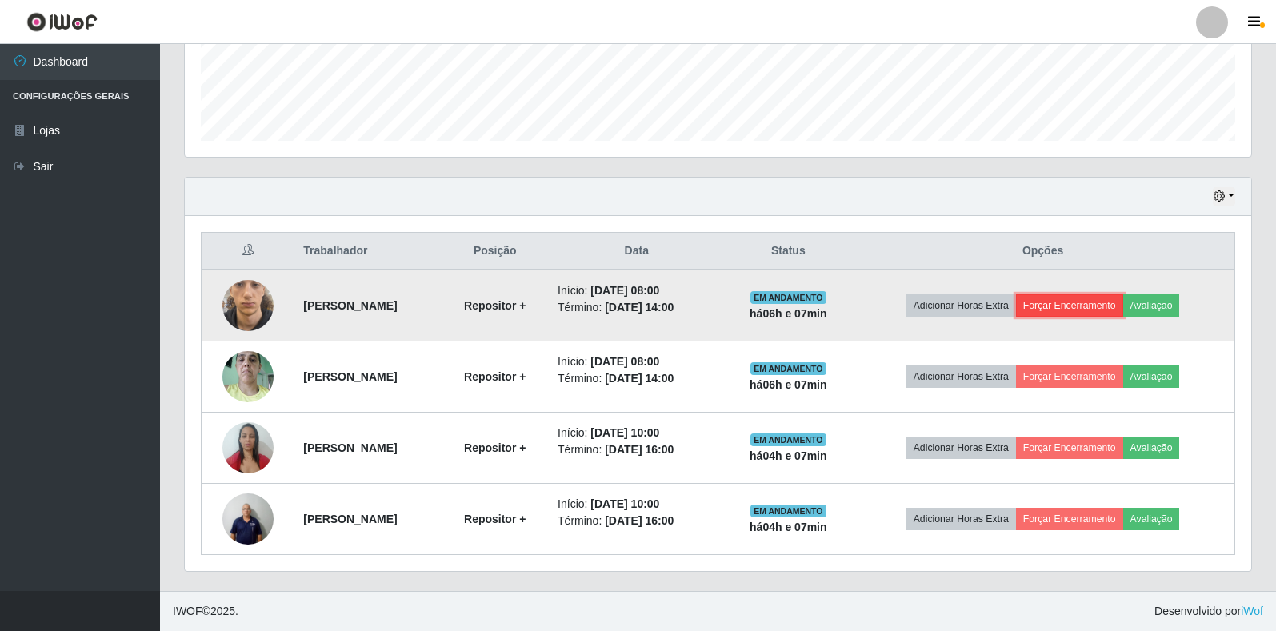
click at [1078, 312] on button "Forçar Encerramento" at bounding box center [1069, 305] width 107 height 22
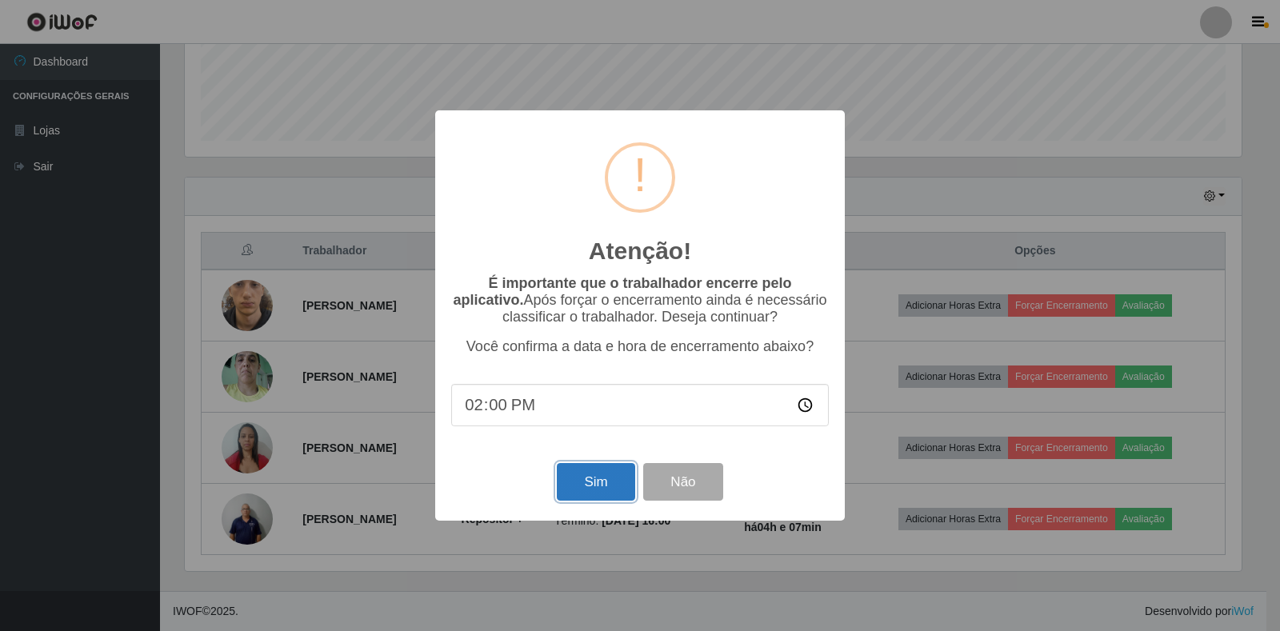
click at [605, 474] on button "Sim" at bounding box center [596, 482] width 78 height 38
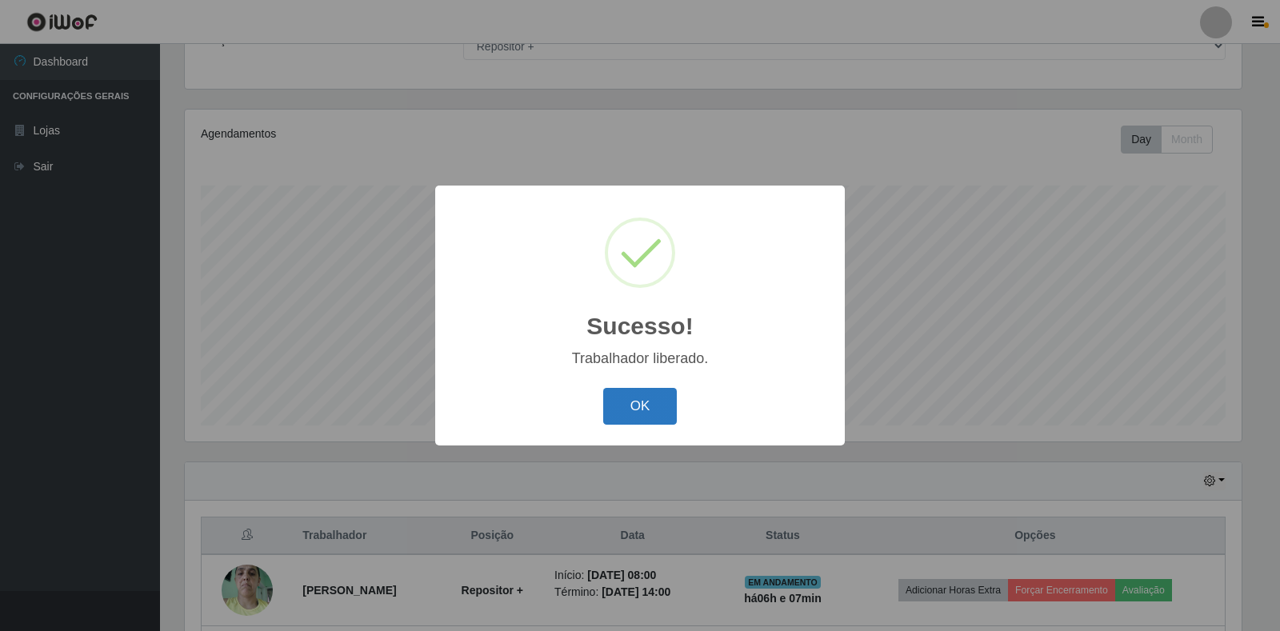
click at [643, 414] on button "OK" at bounding box center [640, 407] width 74 height 38
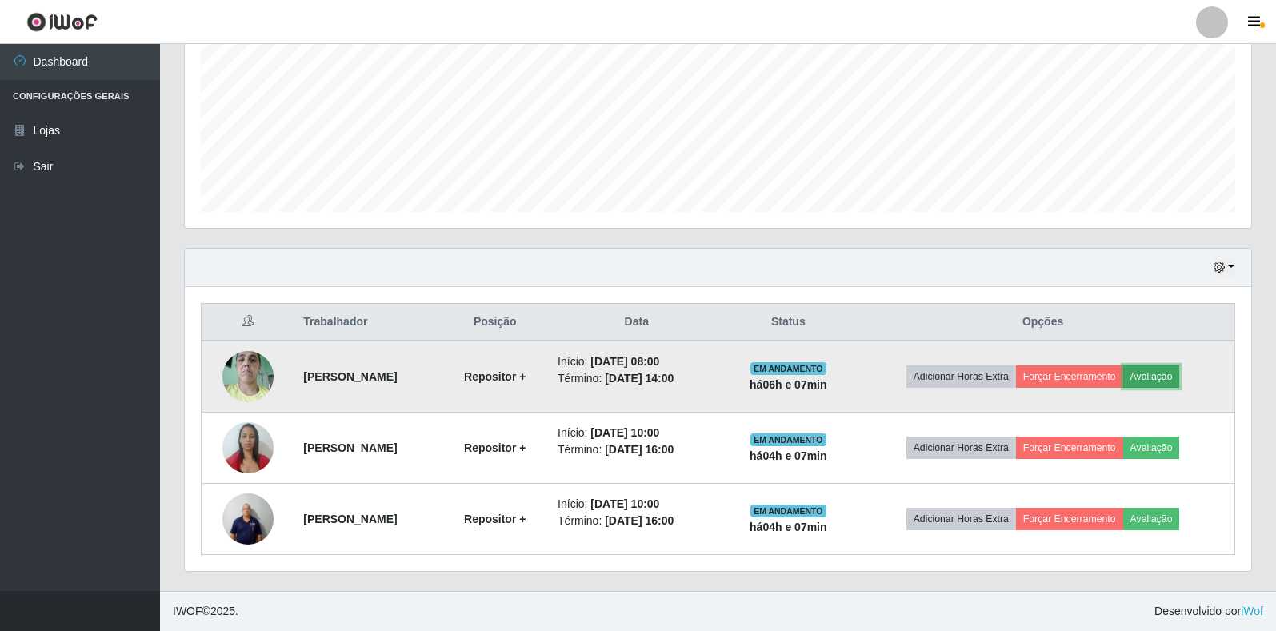
click at [1161, 379] on button "Avaliação" at bounding box center [1151, 377] width 57 height 22
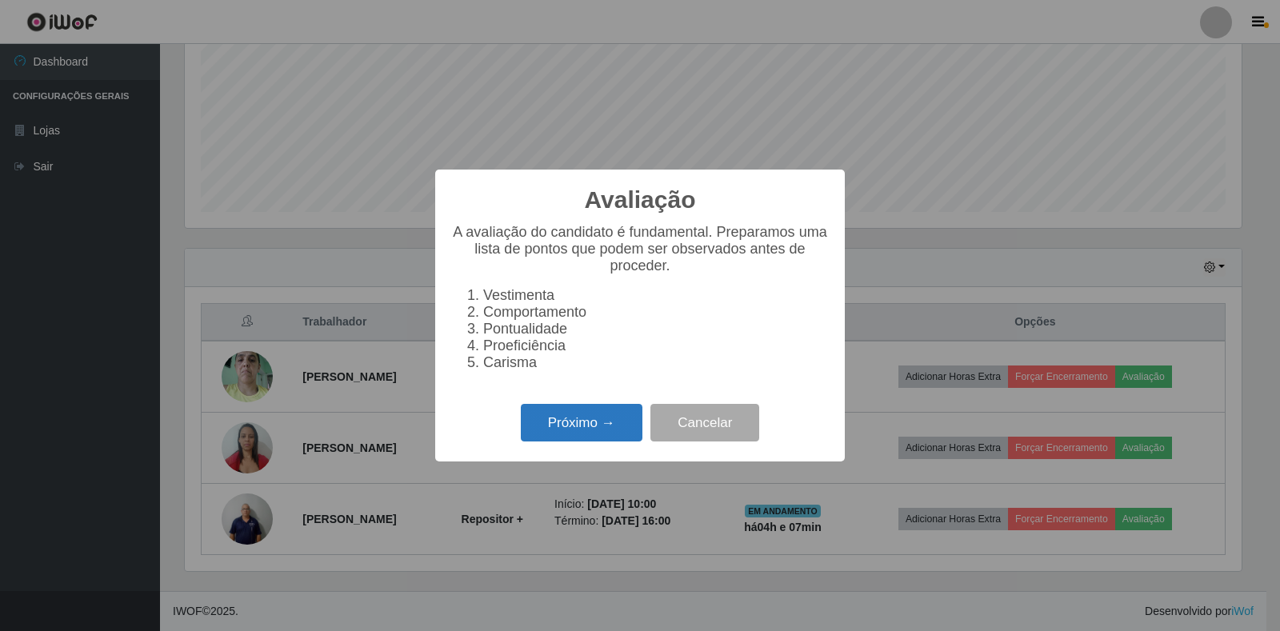
click at [597, 432] on button "Próximo →" at bounding box center [582, 423] width 122 height 38
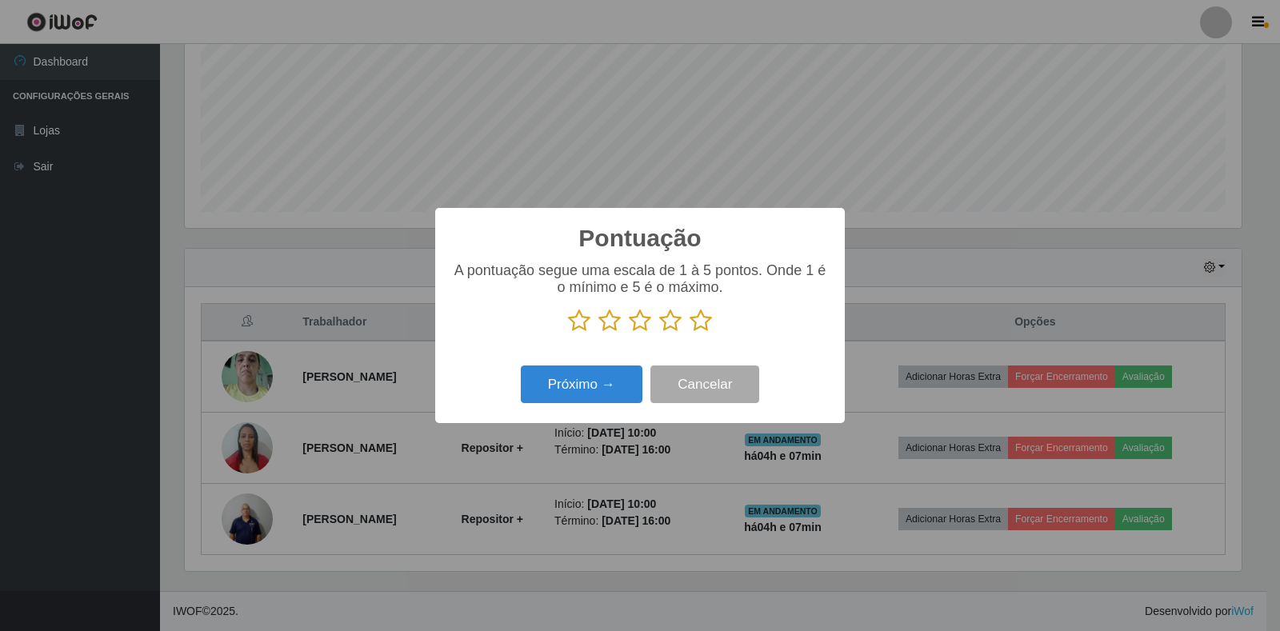
click at [705, 326] on icon at bounding box center [700, 321] width 22 height 24
click at [689, 333] on input "radio" at bounding box center [689, 333] width 0 height 0
click at [617, 389] on button "Próximo →" at bounding box center [582, 385] width 122 height 38
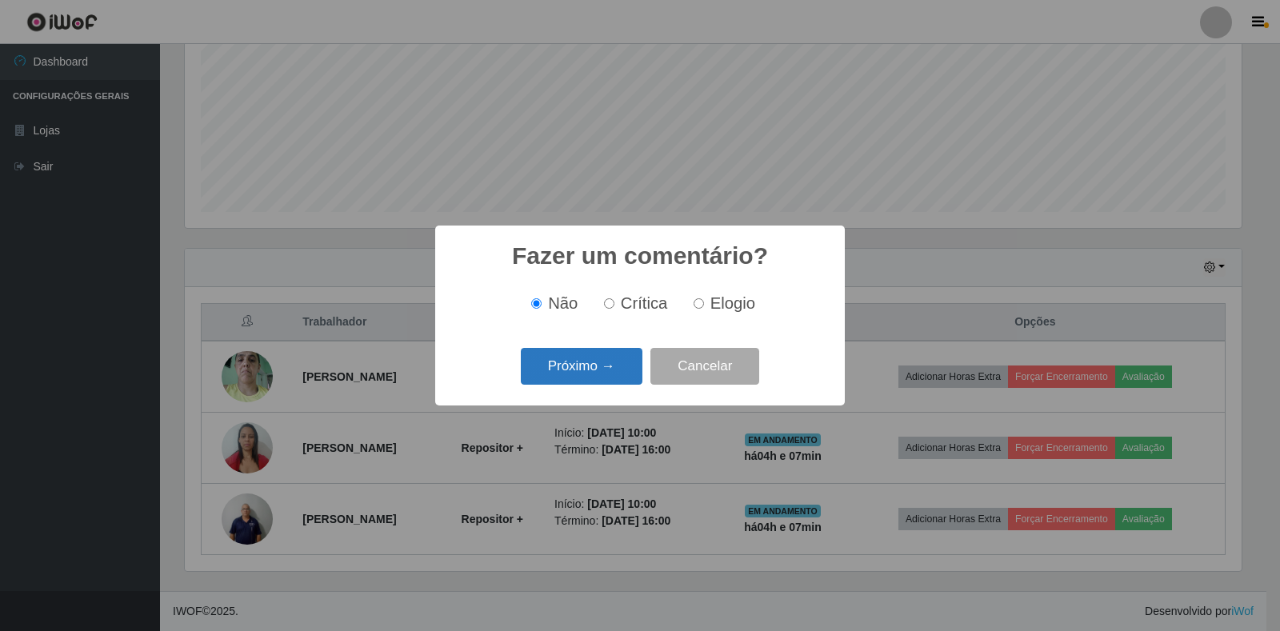
click at [627, 372] on button "Próximo →" at bounding box center [582, 367] width 122 height 38
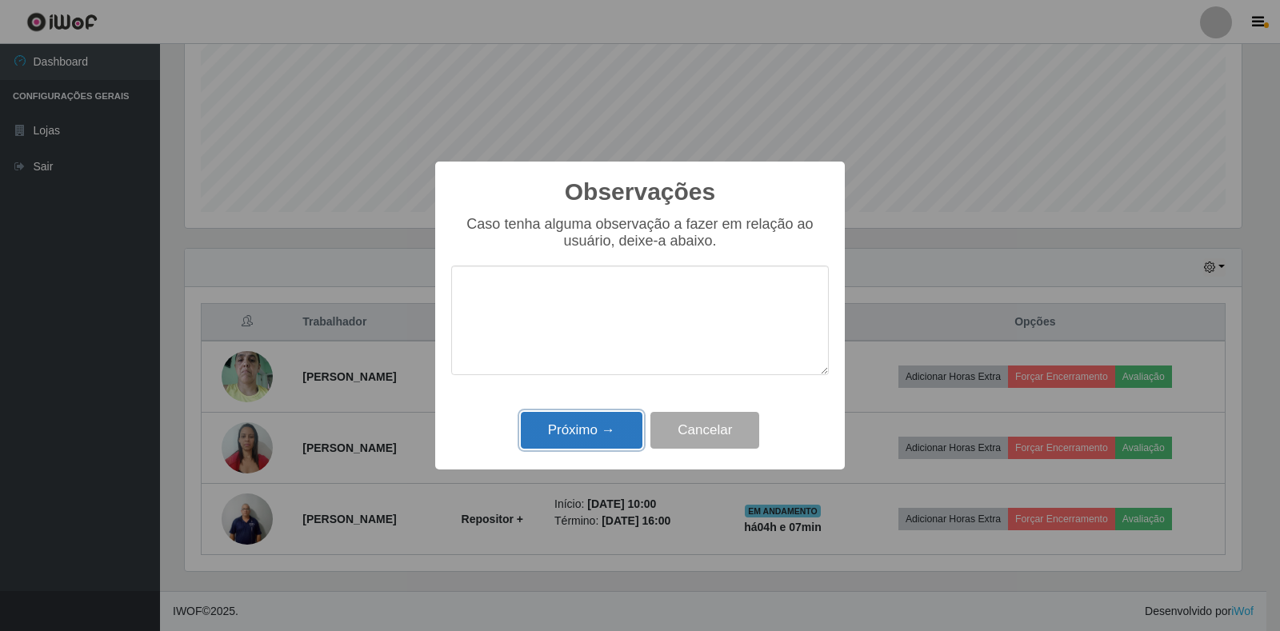
click at [607, 418] on button "Próximo →" at bounding box center [582, 431] width 122 height 38
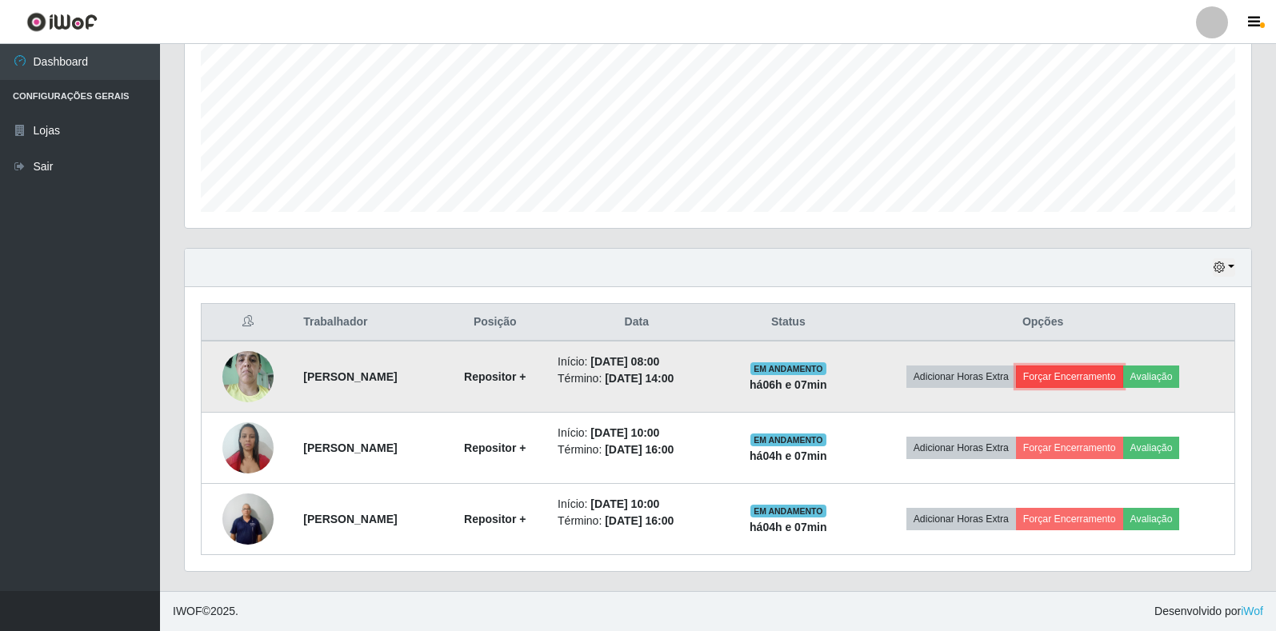
click at [1081, 371] on button "Forçar Encerramento" at bounding box center [1069, 377] width 107 height 22
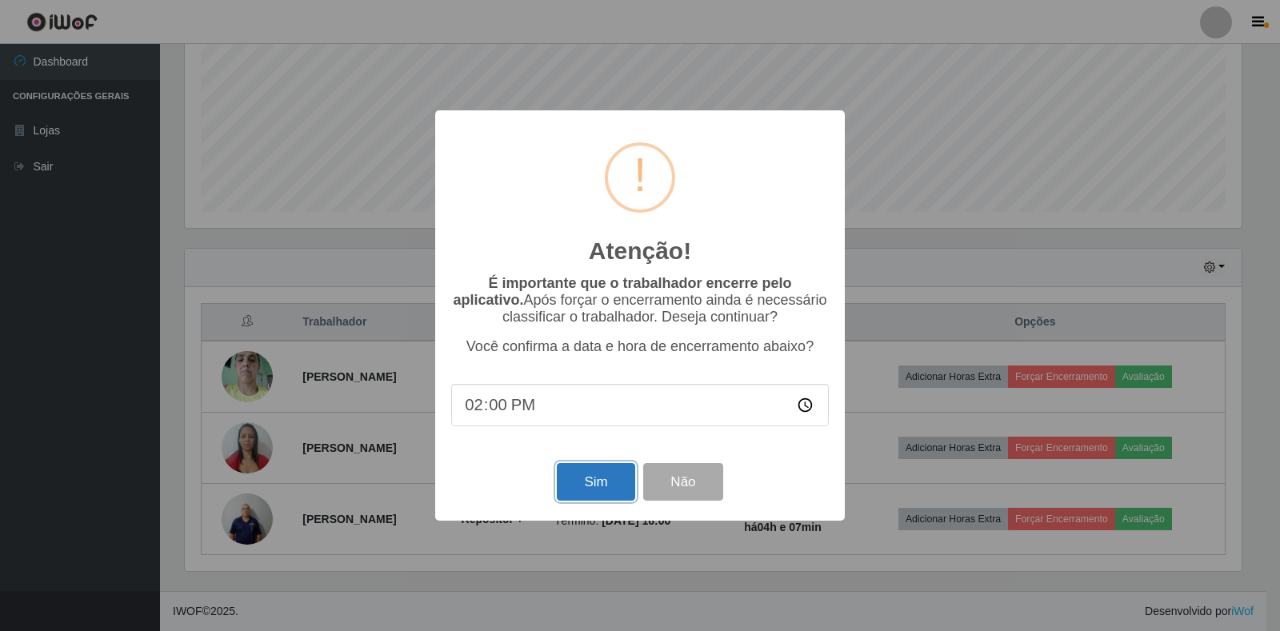
click at [625, 474] on button "Sim" at bounding box center [596, 482] width 78 height 38
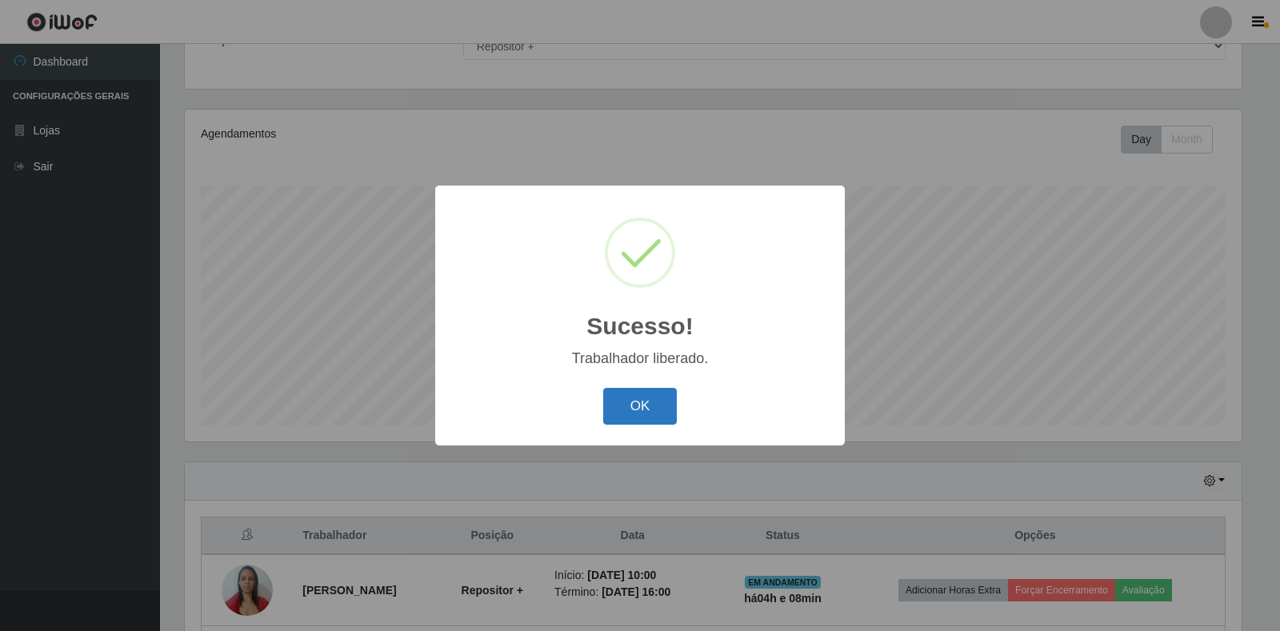
click at [647, 393] on button "OK" at bounding box center [640, 407] width 74 height 38
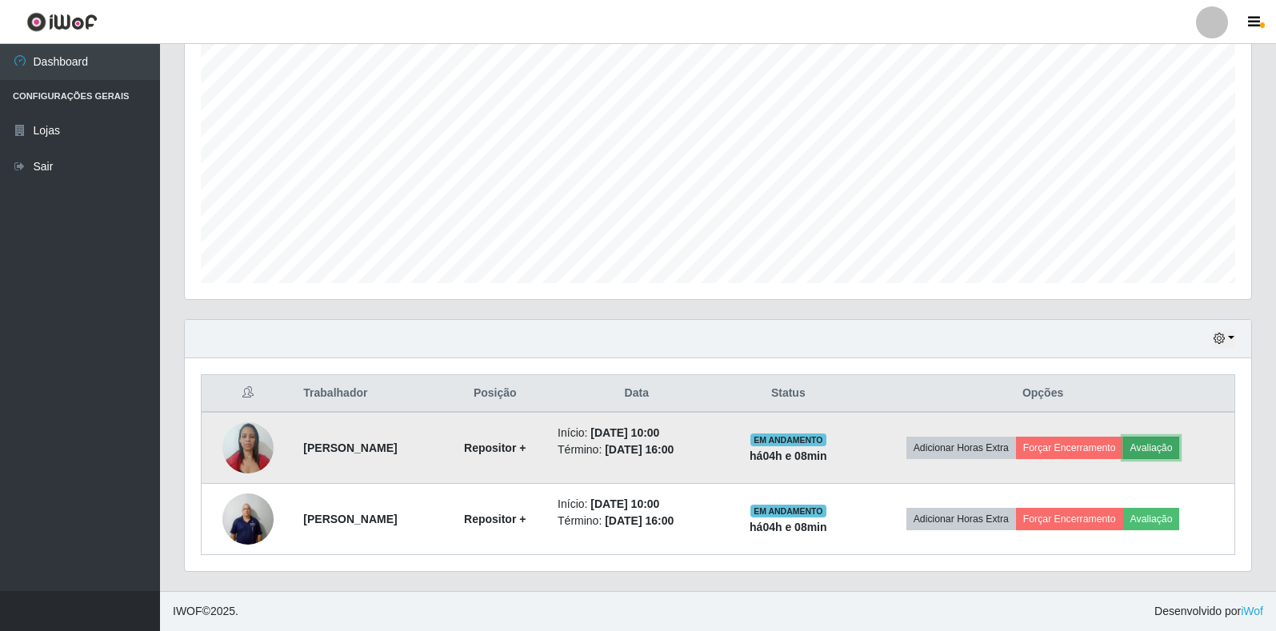
click at [1165, 454] on button "Avaliação" at bounding box center [1151, 448] width 57 height 22
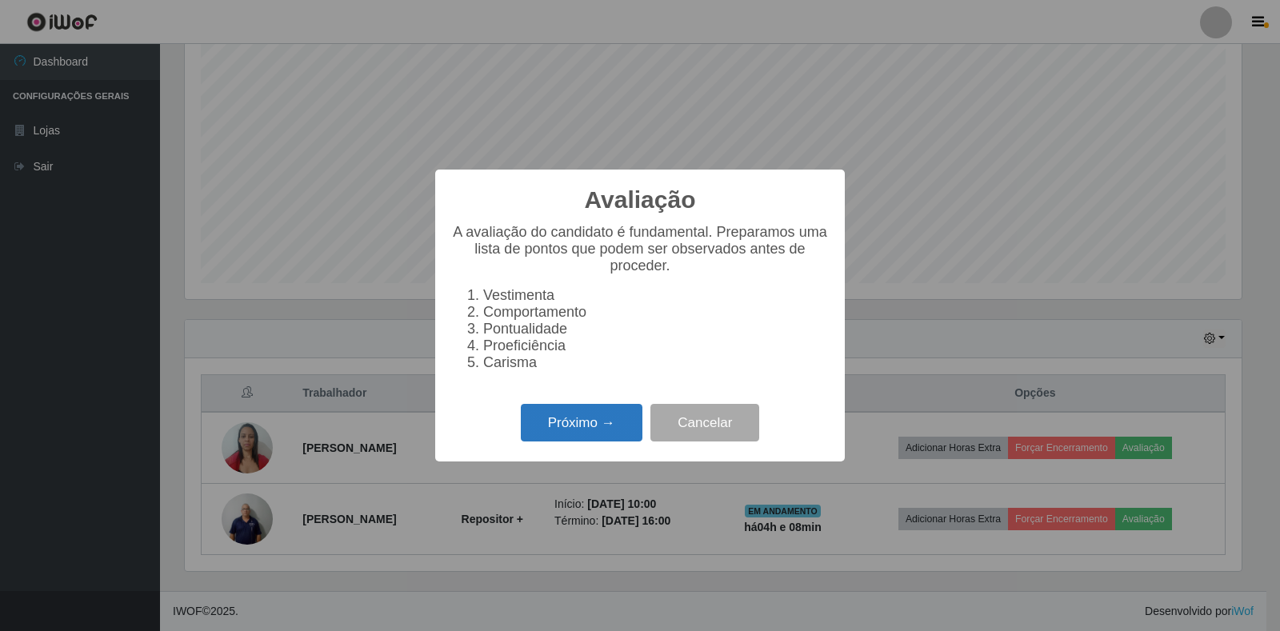
click at [605, 434] on button "Próximo →" at bounding box center [582, 423] width 122 height 38
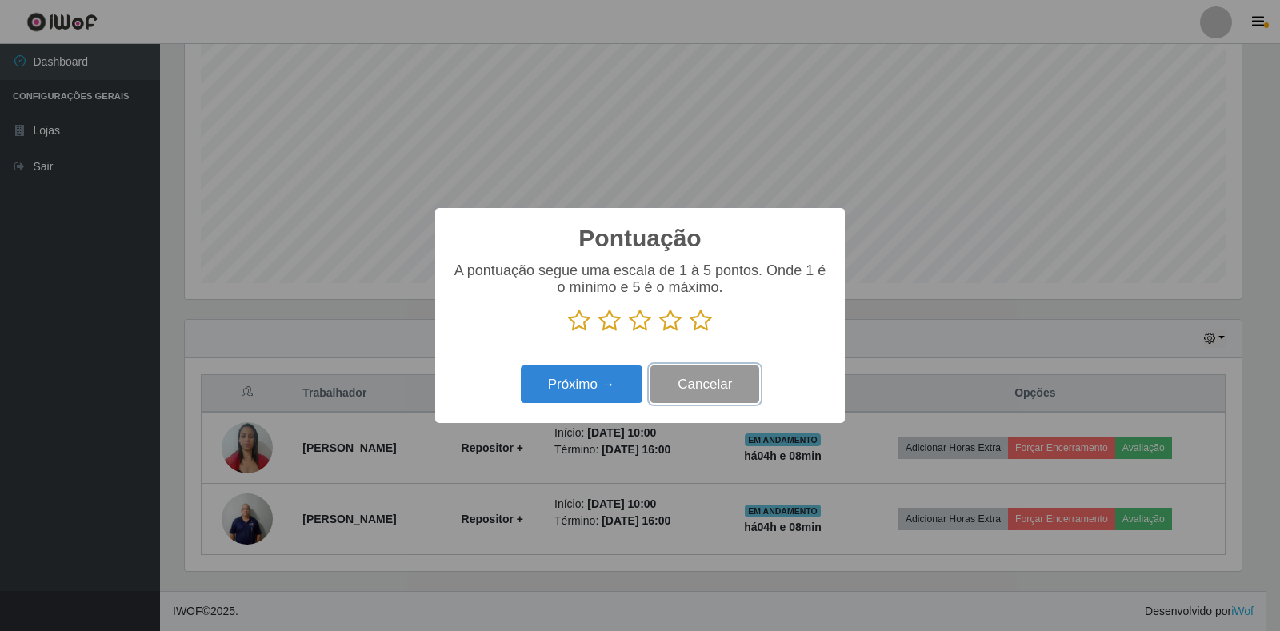
click at [717, 381] on button "Cancelar" at bounding box center [704, 385] width 109 height 38
